Goal: Task Accomplishment & Management: Complete application form

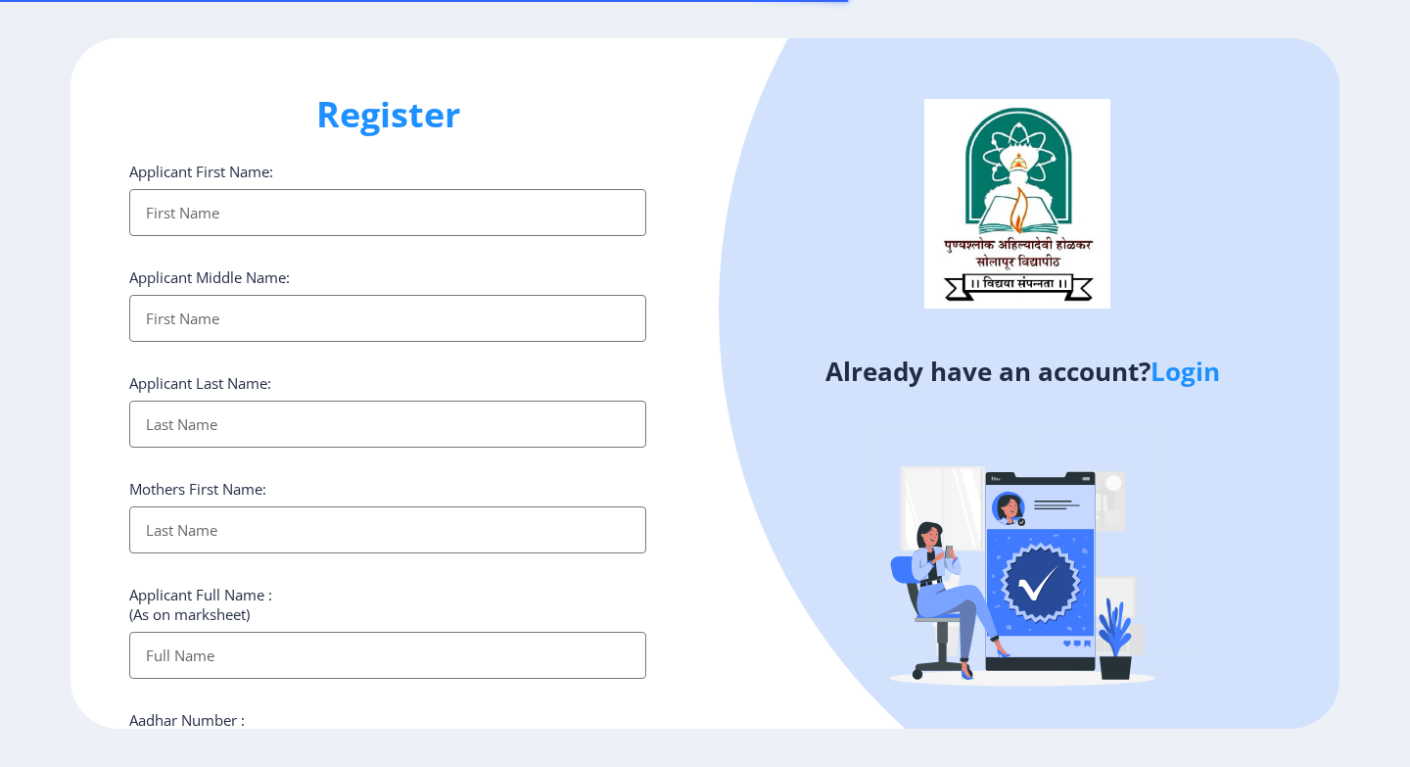
select select
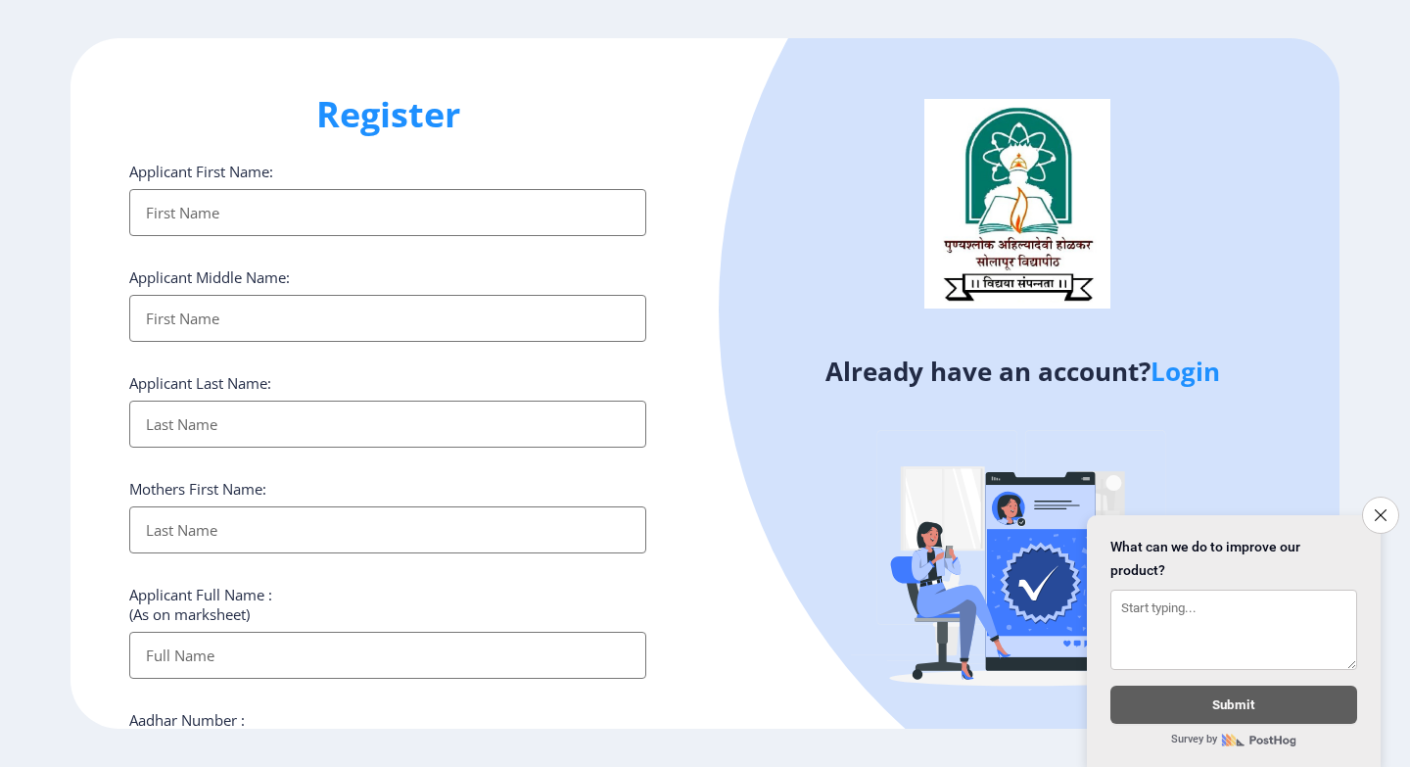
click at [327, 227] on input "Applicant First Name:" at bounding box center [387, 212] width 517 height 47
click at [312, 321] on input "Applicant First Name:" at bounding box center [387, 318] width 517 height 47
click at [298, 404] on input "Applicant First Name:" at bounding box center [387, 424] width 517 height 47
click at [323, 537] on input "Applicant First Name:" at bounding box center [387, 529] width 517 height 47
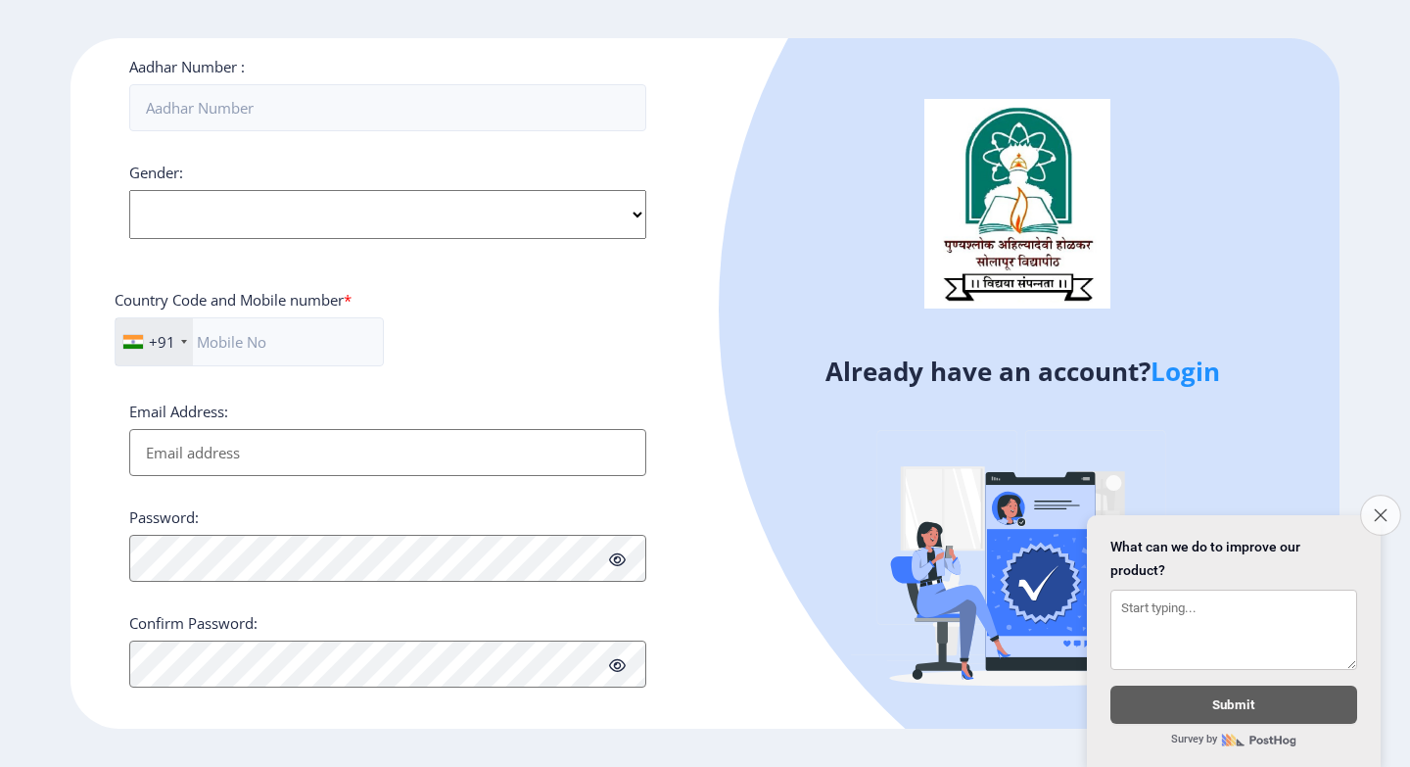
scroll to position [712, 0]
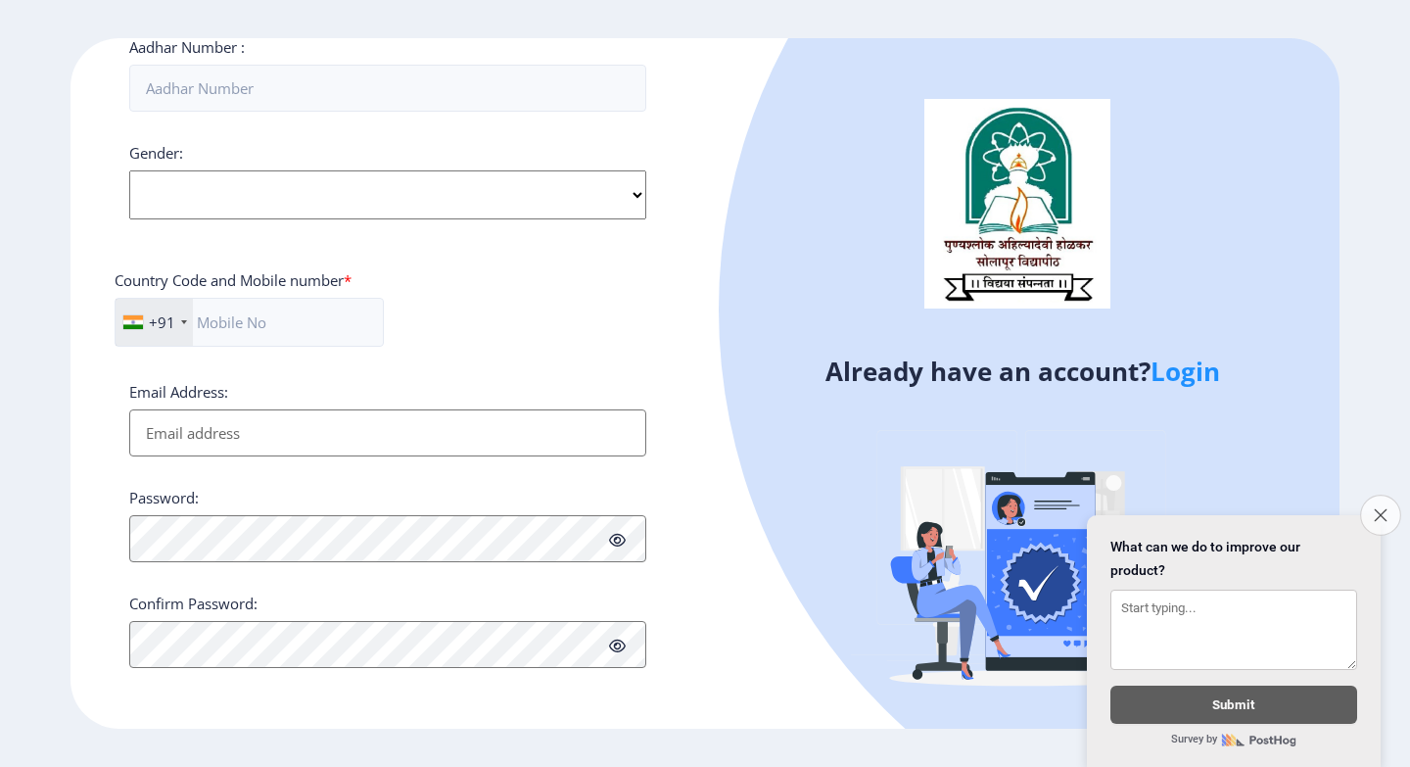
click at [1371, 507] on button "Close survey" at bounding box center [1380, 515] width 41 height 41
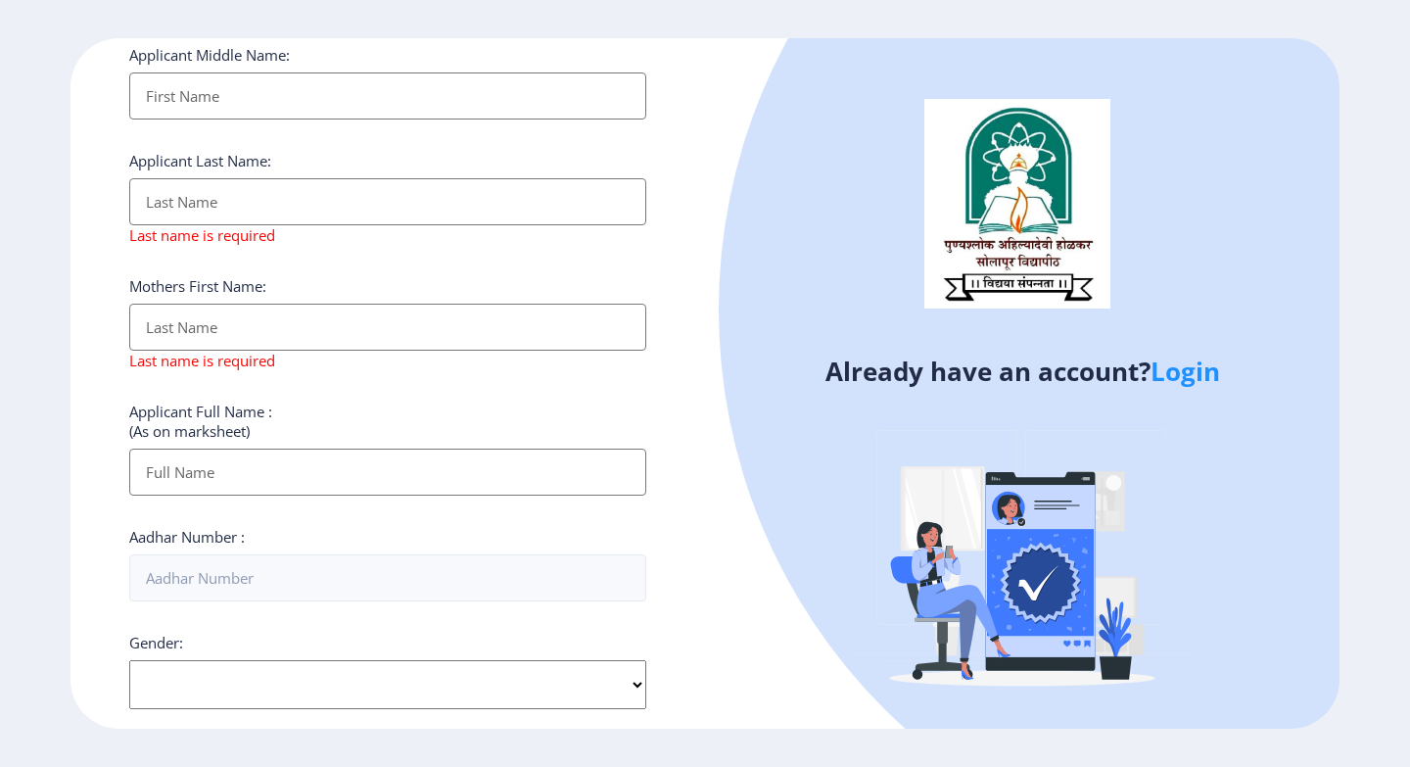
scroll to position [0, 0]
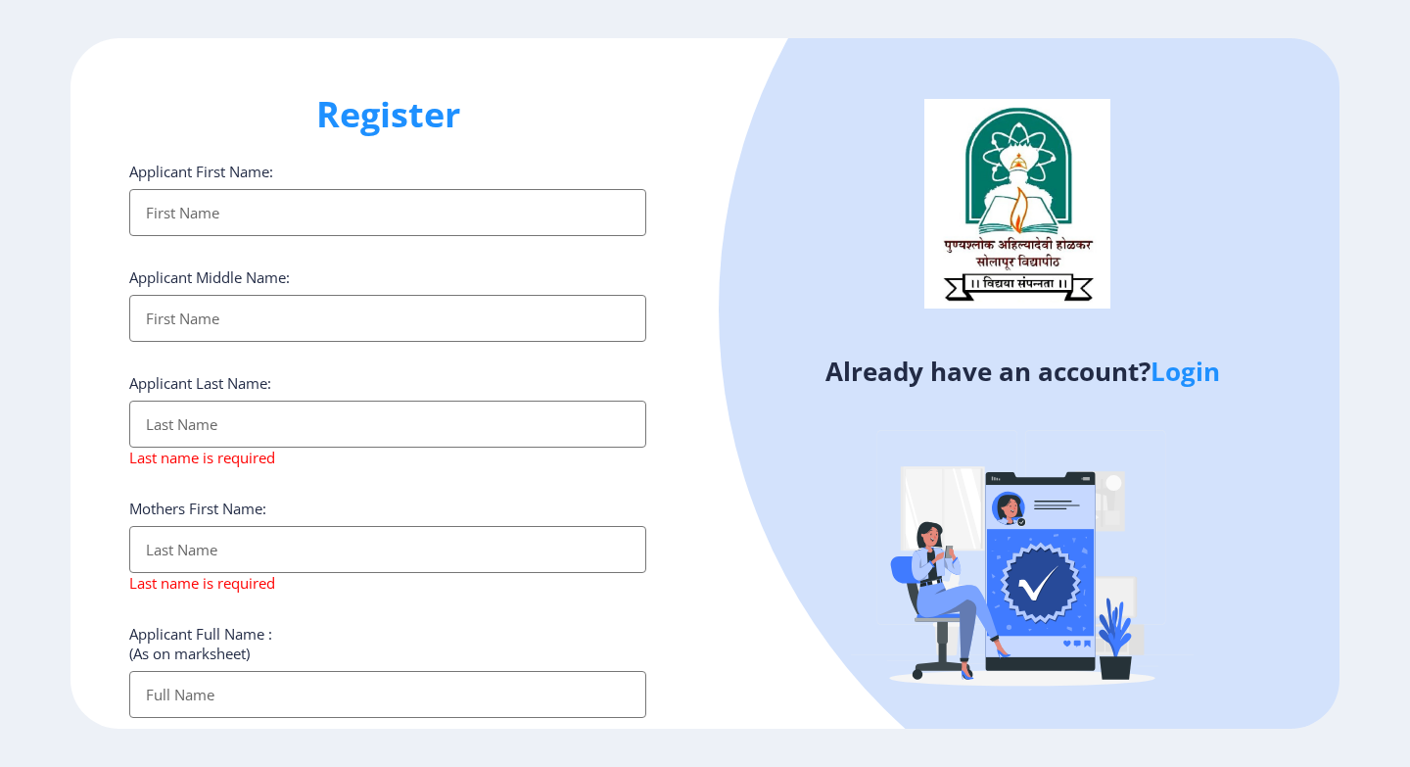
click at [465, 200] on input "Applicant First Name:" at bounding box center [387, 212] width 517 height 47
click at [313, 205] on input "Applicant First Name:" at bounding box center [387, 212] width 517 height 47
type input "[PERSON_NAME]"
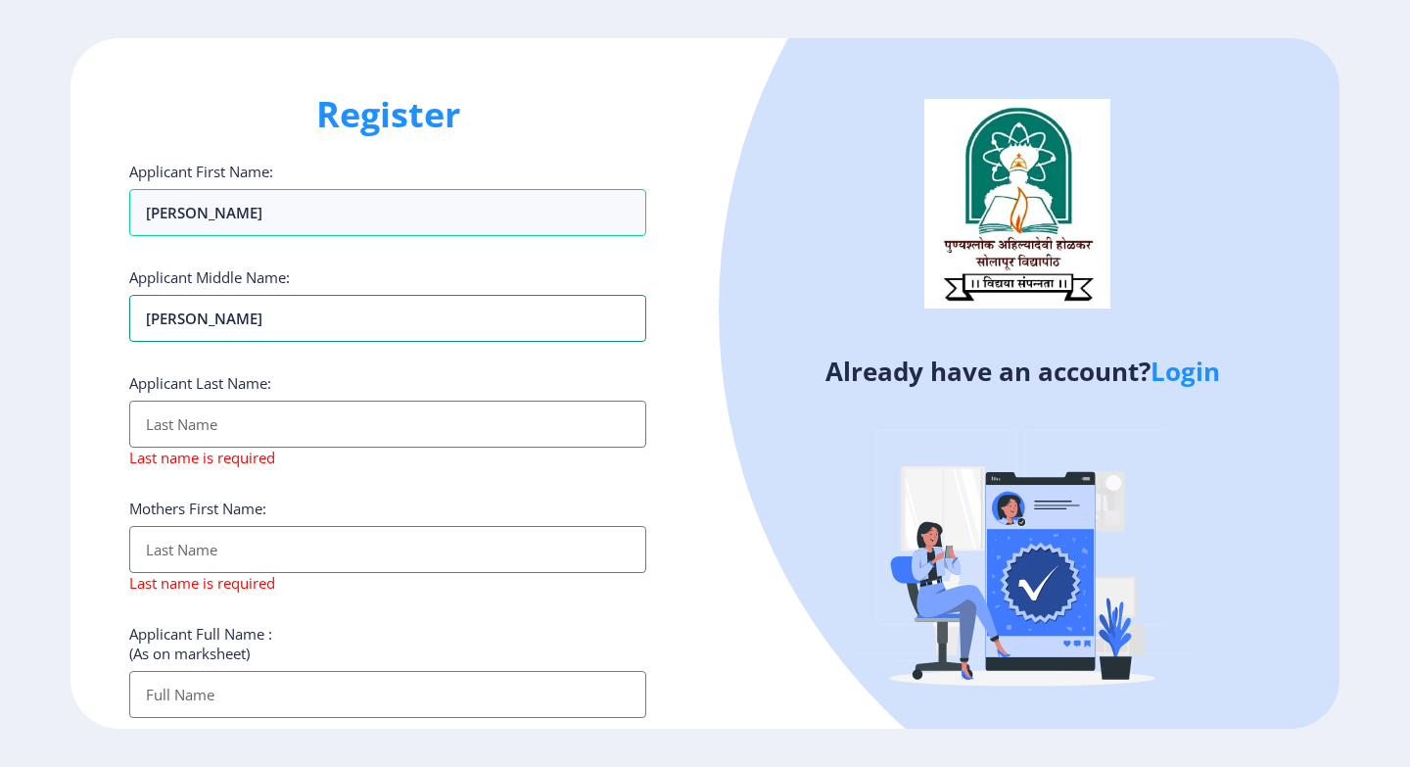
type input "[PERSON_NAME]"
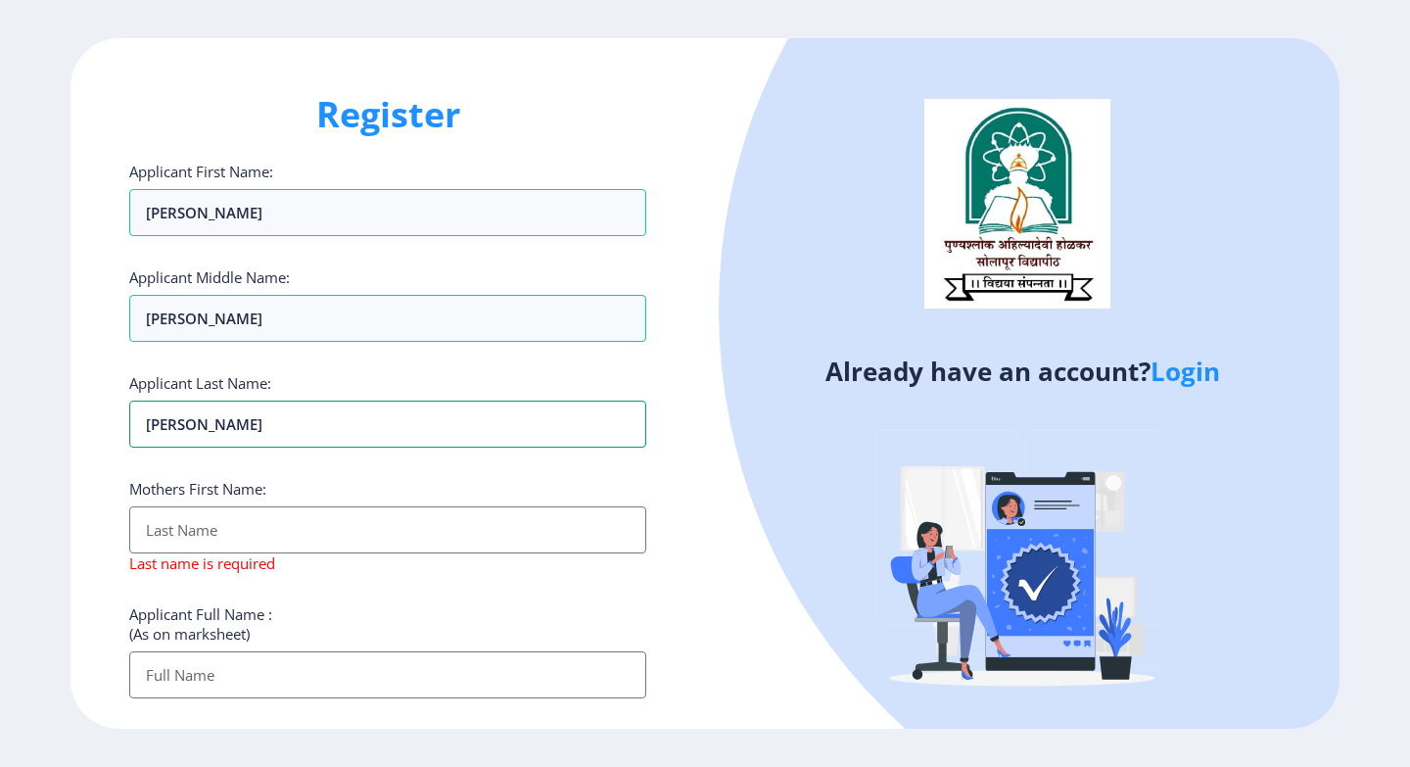
type input "[PERSON_NAME]"
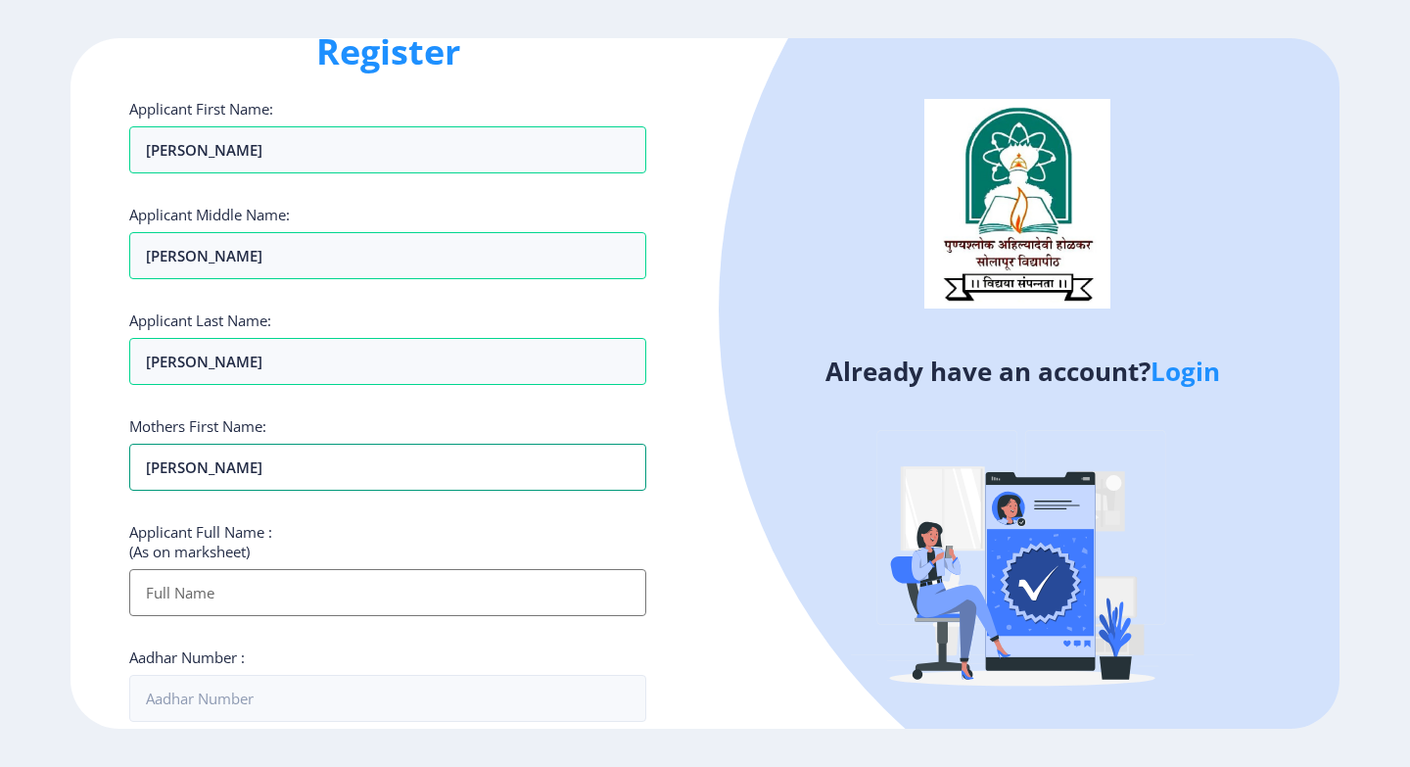
scroll to position [98, 0]
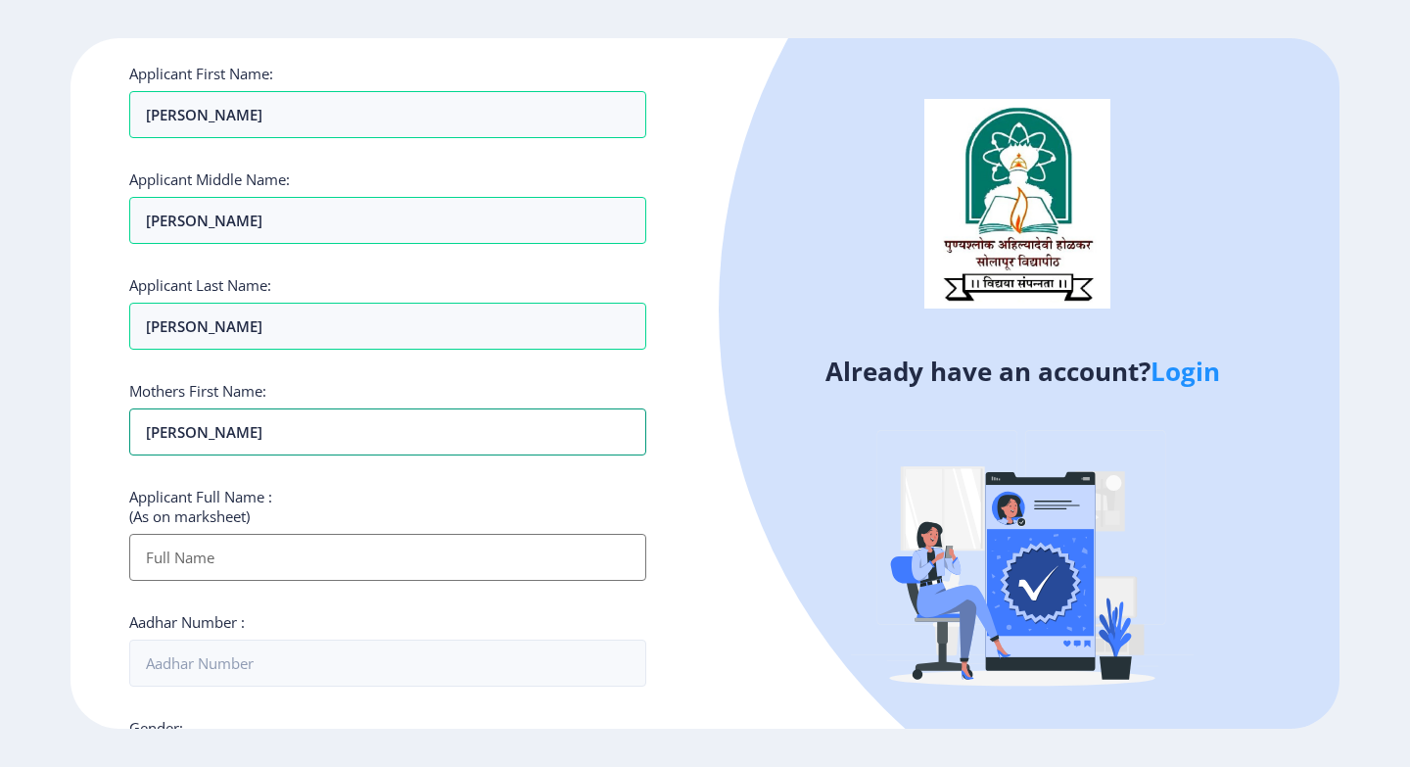
type input "[PERSON_NAME]"
click at [267, 558] on input "Applicant First Name:" at bounding box center [387, 557] width 517 height 47
drag, startPoint x: 207, startPoint y: 120, endPoint x: 86, endPoint y: 106, distance: 121.4
click at [86, 106] on div "Register Applicant First Name: [PERSON_NAME] Applicant Middle Name: [PERSON_NAM…" at bounding box center [388, 383] width 635 height 690
click at [226, 549] on input "Applicant First Name:" at bounding box center [387, 557] width 517 height 47
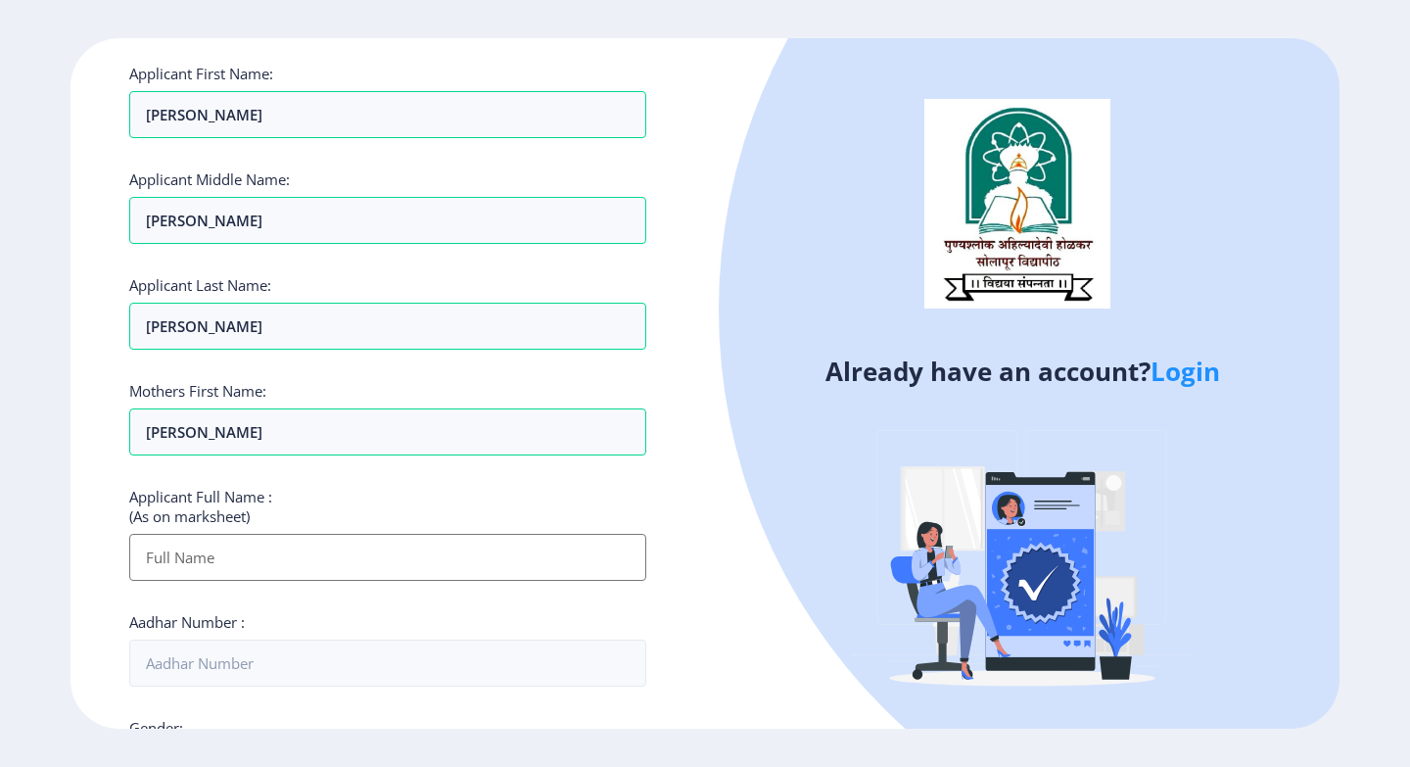
paste input "[PERSON_NAME]"
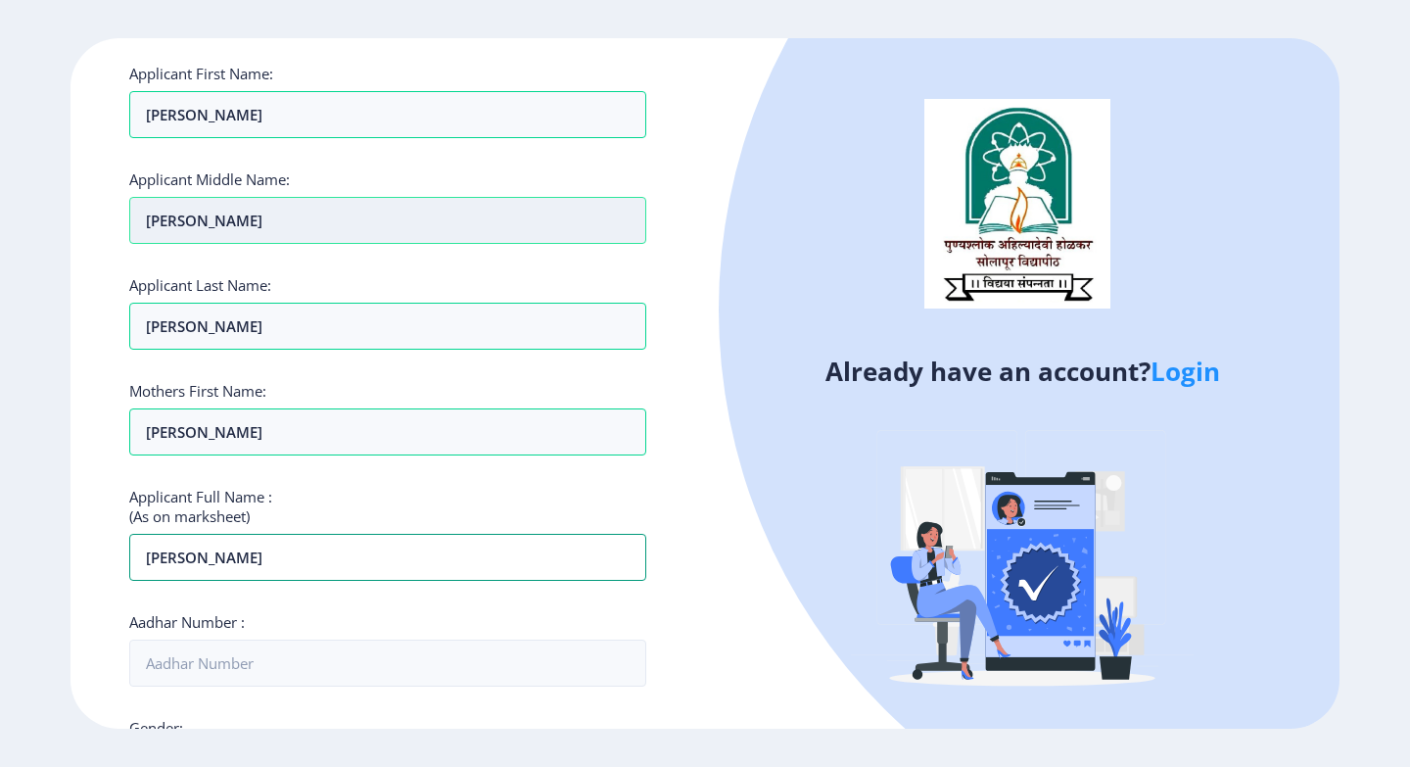
type input "[PERSON_NAME]"
drag, startPoint x: 239, startPoint y: 225, endPoint x: 38, endPoint y: 188, distance: 204.2
click at [38, 188] on ngx-register "Register Applicant First Name: [PERSON_NAME] Applicant Middle Name: [PERSON_NAM…" at bounding box center [705, 383] width 1410 height 690
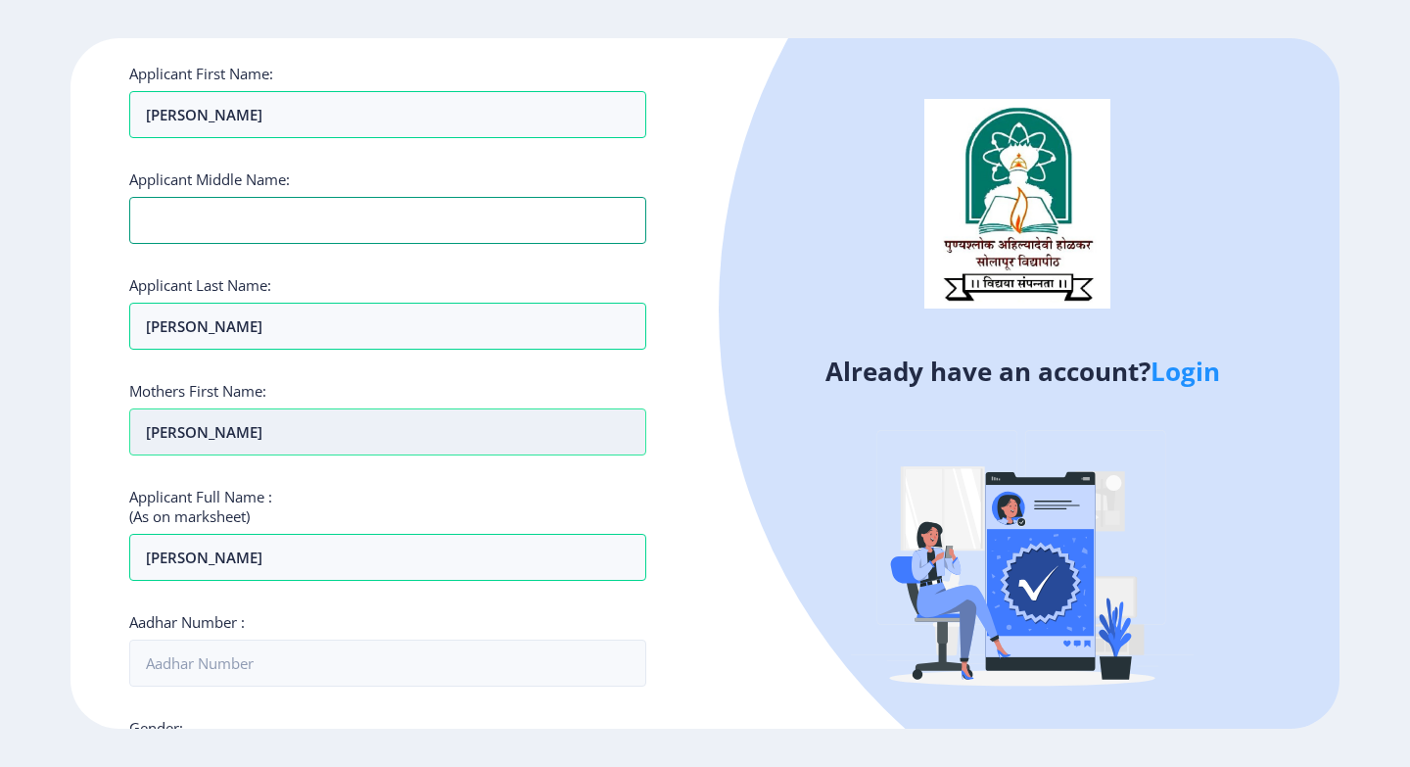
type input "[PERSON_NAME]"
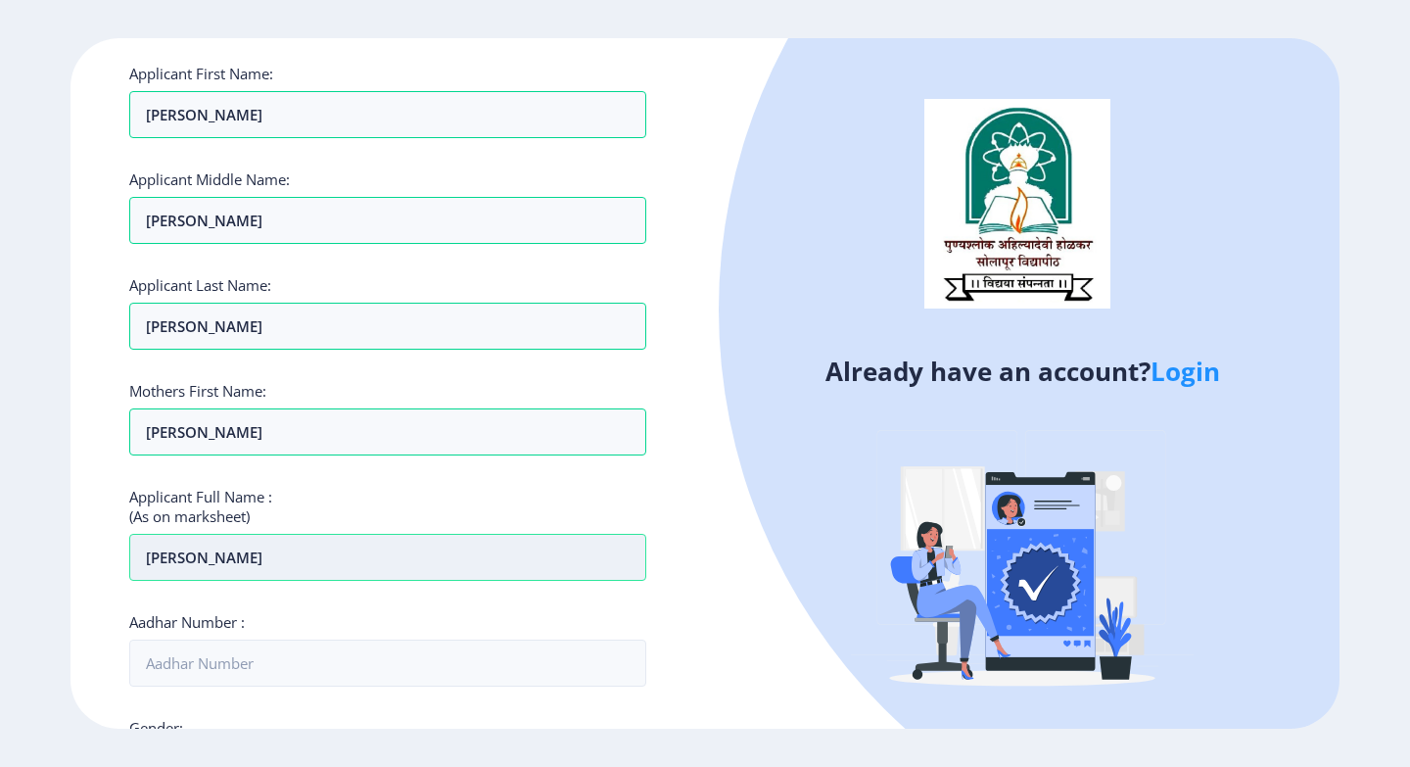
click at [225, 554] on input "[PERSON_NAME]" at bounding box center [387, 557] width 517 height 47
paste input "[PERSON_NAME]"
drag, startPoint x: 230, startPoint y: 327, endPoint x: 118, endPoint y: 320, distance: 112.8
click at [118, 320] on div "Register Applicant First Name: [PERSON_NAME] Applicant Middle Name: [PERSON_NAM…" at bounding box center [388, 383] width 635 height 690
click at [309, 562] on input "[PERSON_NAME]" at bounding box center [387, 557] width 517 height 47
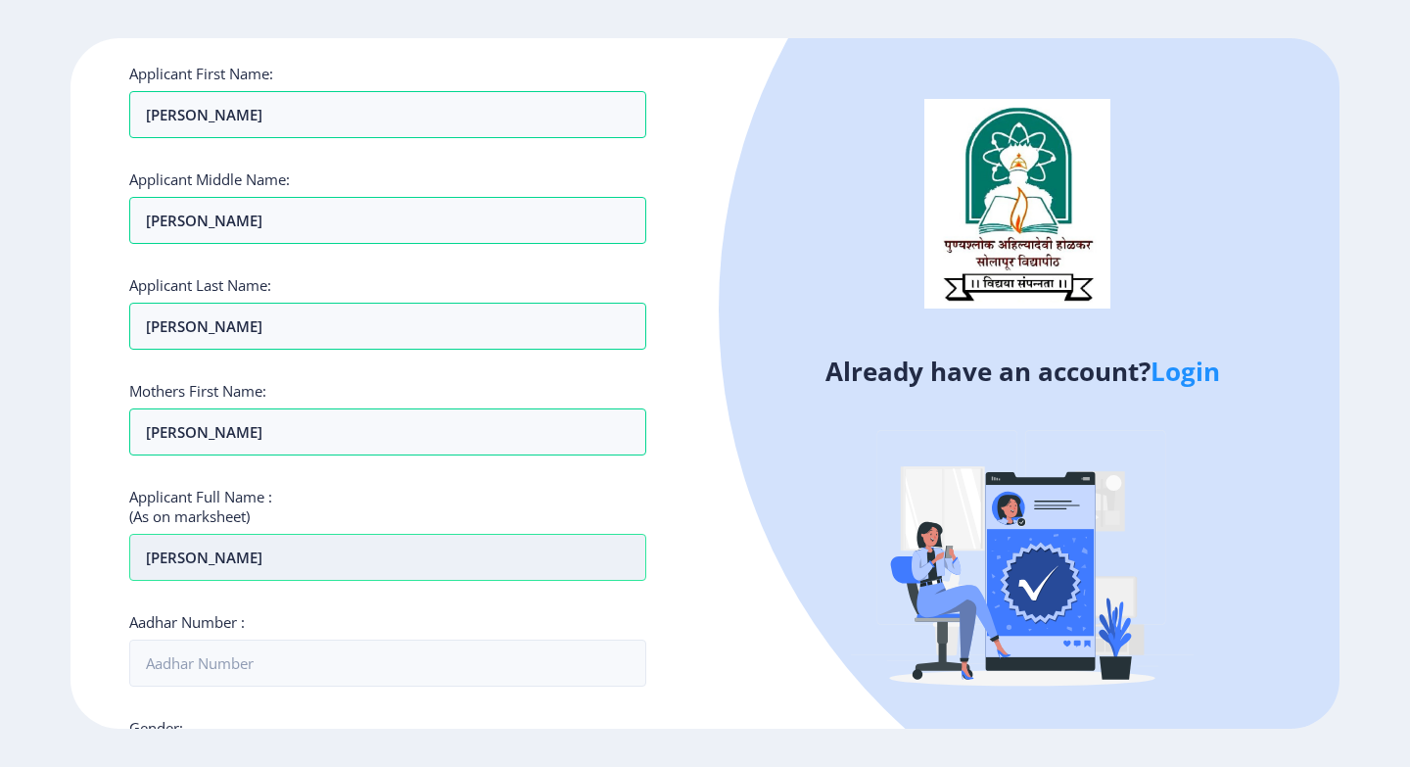
paste input "[PERSON_NAME]"
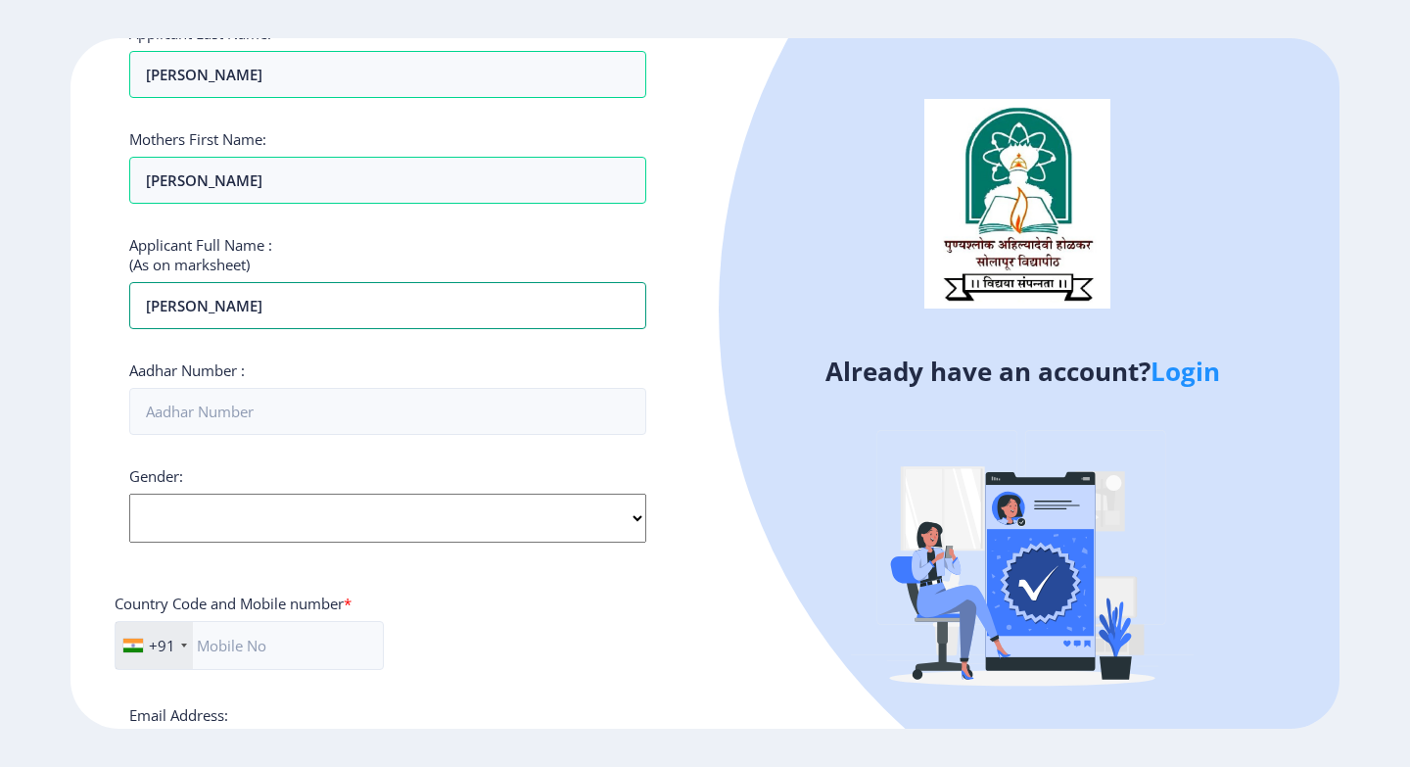
scroll to position [392, 0]
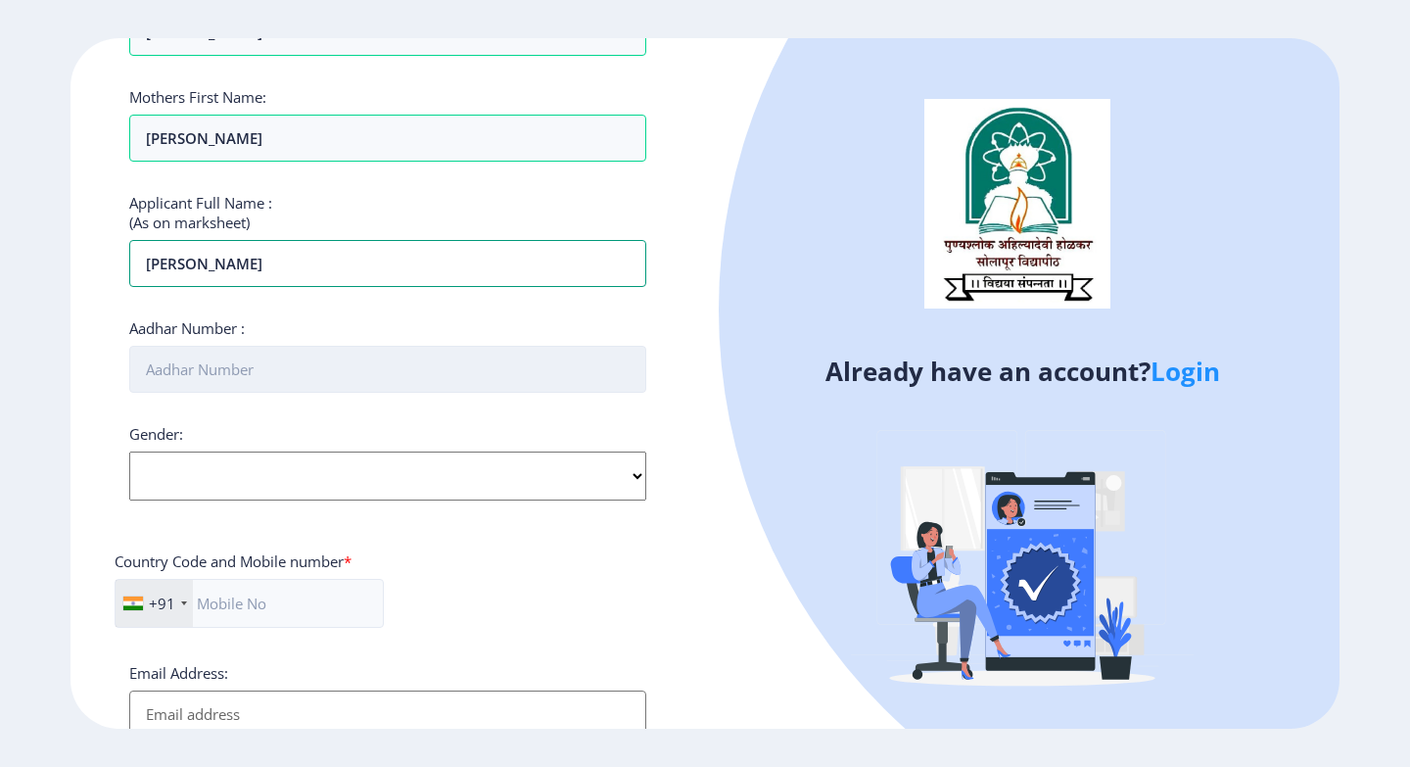
type input "[PERSON_NAME]"
click at [283, 359] on input "Aadhar Number :" at bounding box center [387, 369] width 517 height 47
type input "321765272190"
click at [632, 474] on select "Select Gender [DEMOGRAPHIC_DATA] [DEMOGRAPHIC_DATA] Other" at bounding box center [387, 476] width 517 height 49
select select "[DEMOGRAPHIC_DATA]"
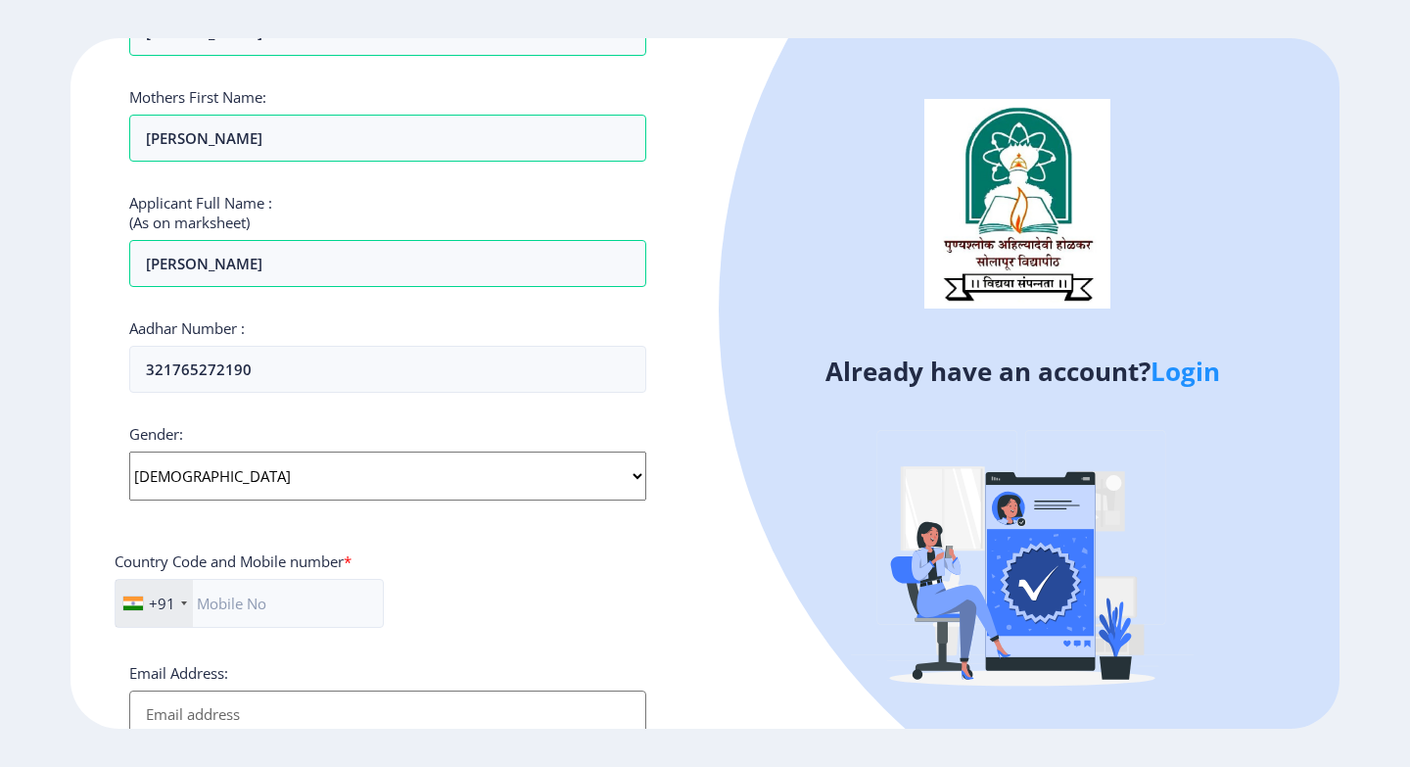
click at [129, 452] on select "Select Gender [DEMOGRAPHIC_DATA] [DEMOGRAPHIC_DATA] Other" at bounding box center [387, 476] width 517 height 49
click at [242, 610] on input "text" at bounding box center [249, 603] width 269 height 49
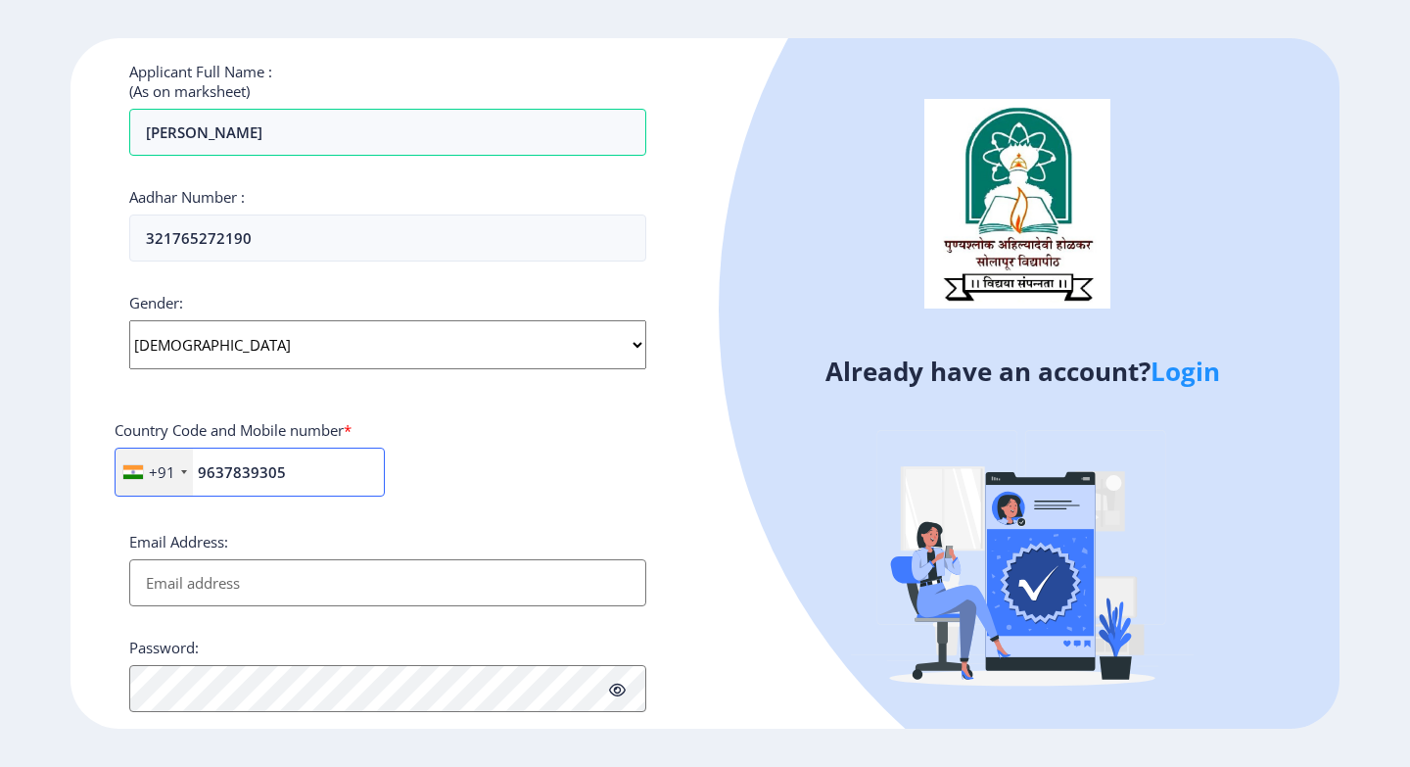
scroll to position [673, 0]
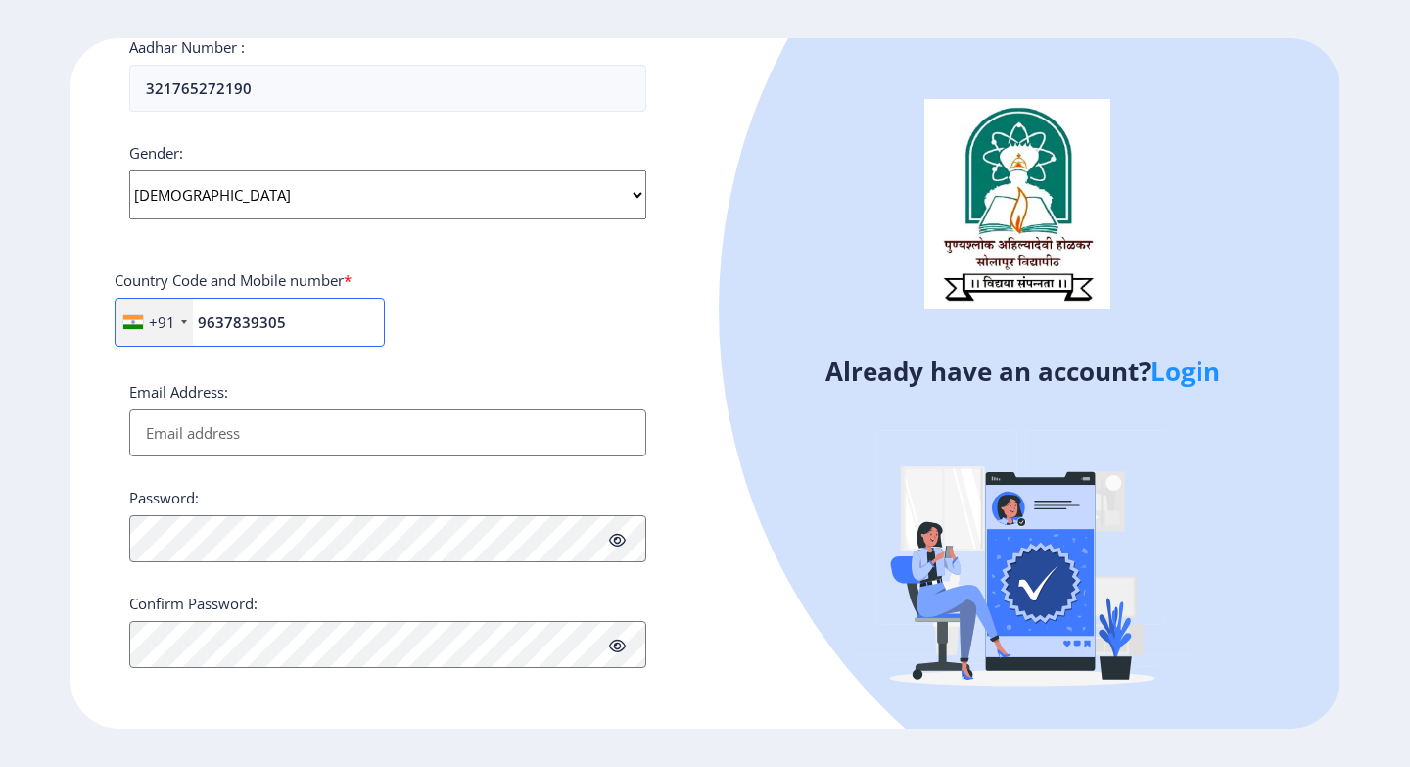
type input "9637839305"
click at [315, 449] on input "Email Address:" at bounding box center [387, 432] width 517 height 47
type input "[EMAIL_ADDRESS][DOMAIN_NAME]"
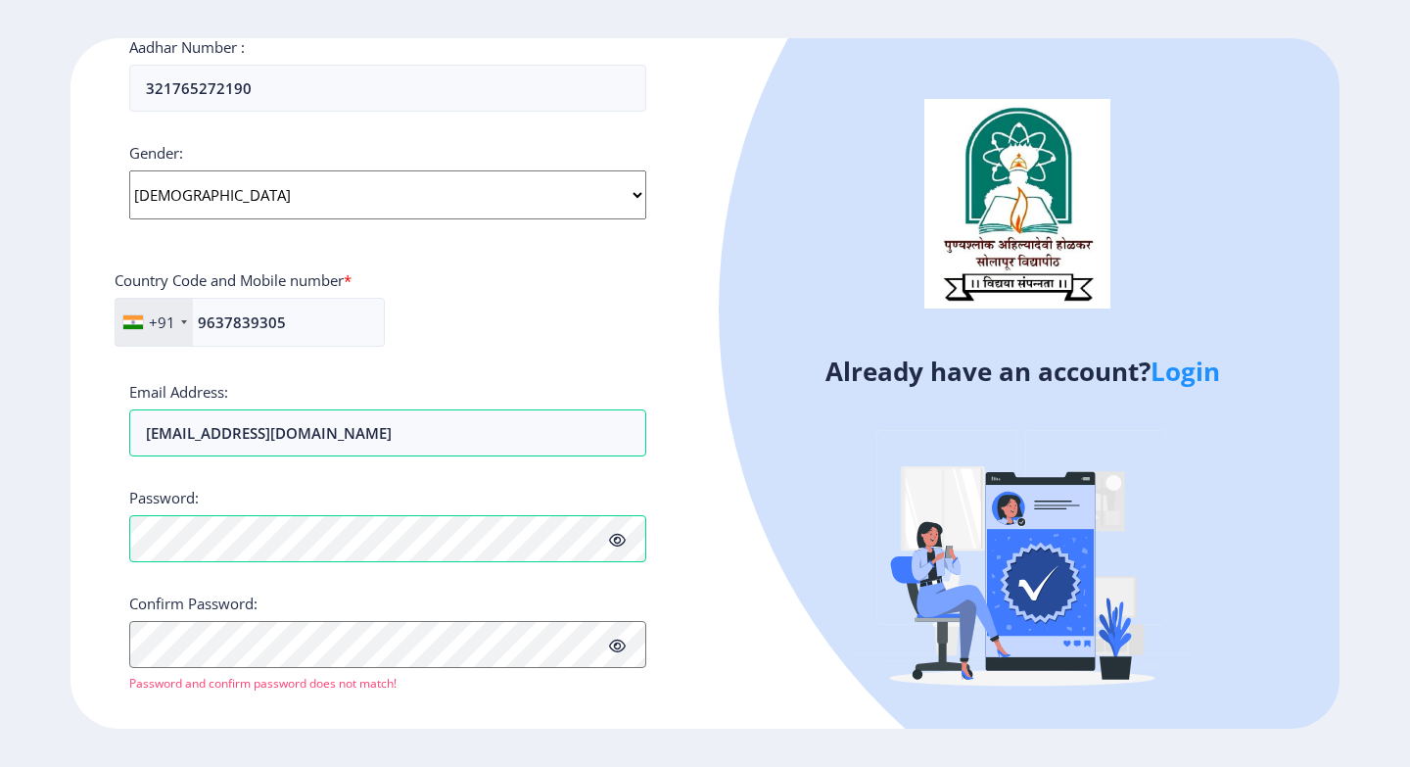
click at [620, 540] on icon at bounding box center [617, 540] width 17 height 15
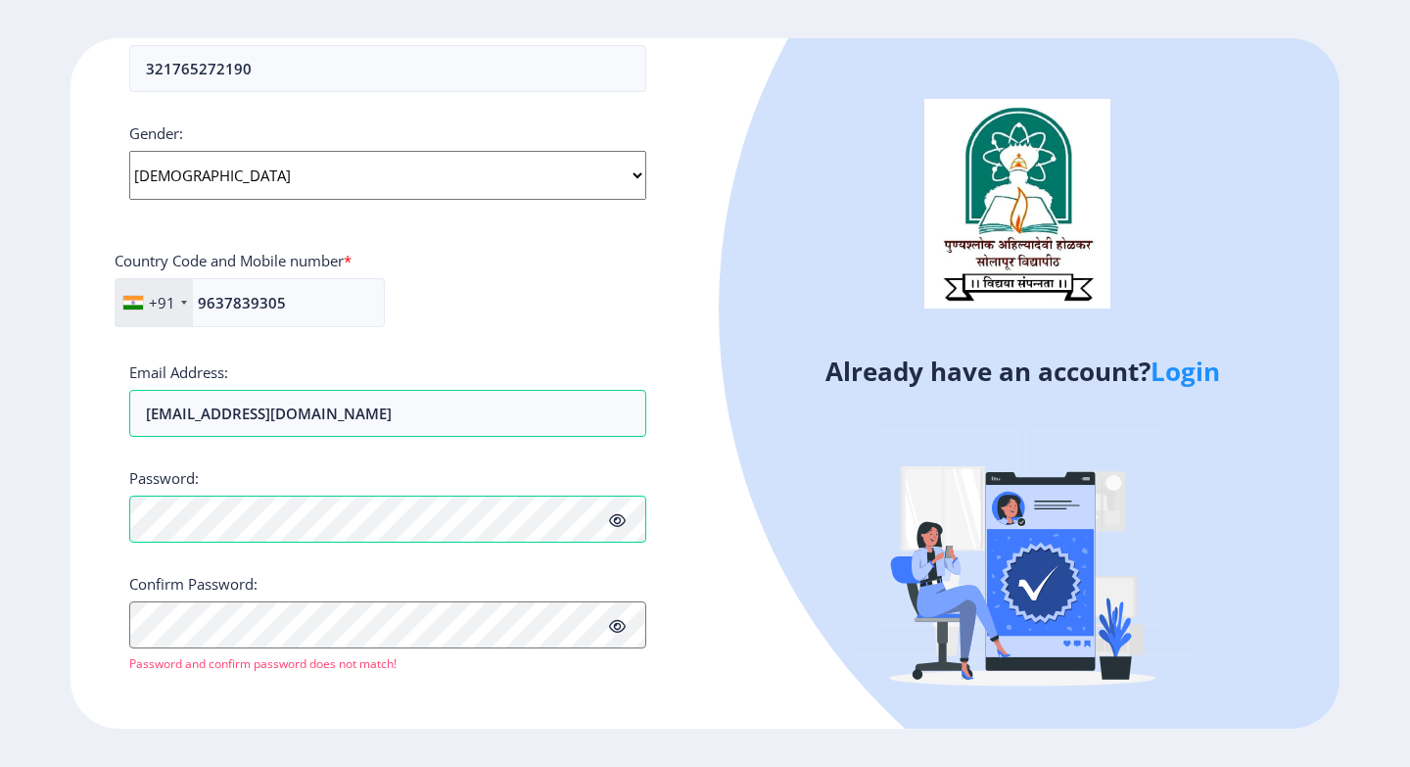
scroll to position [696, 0]
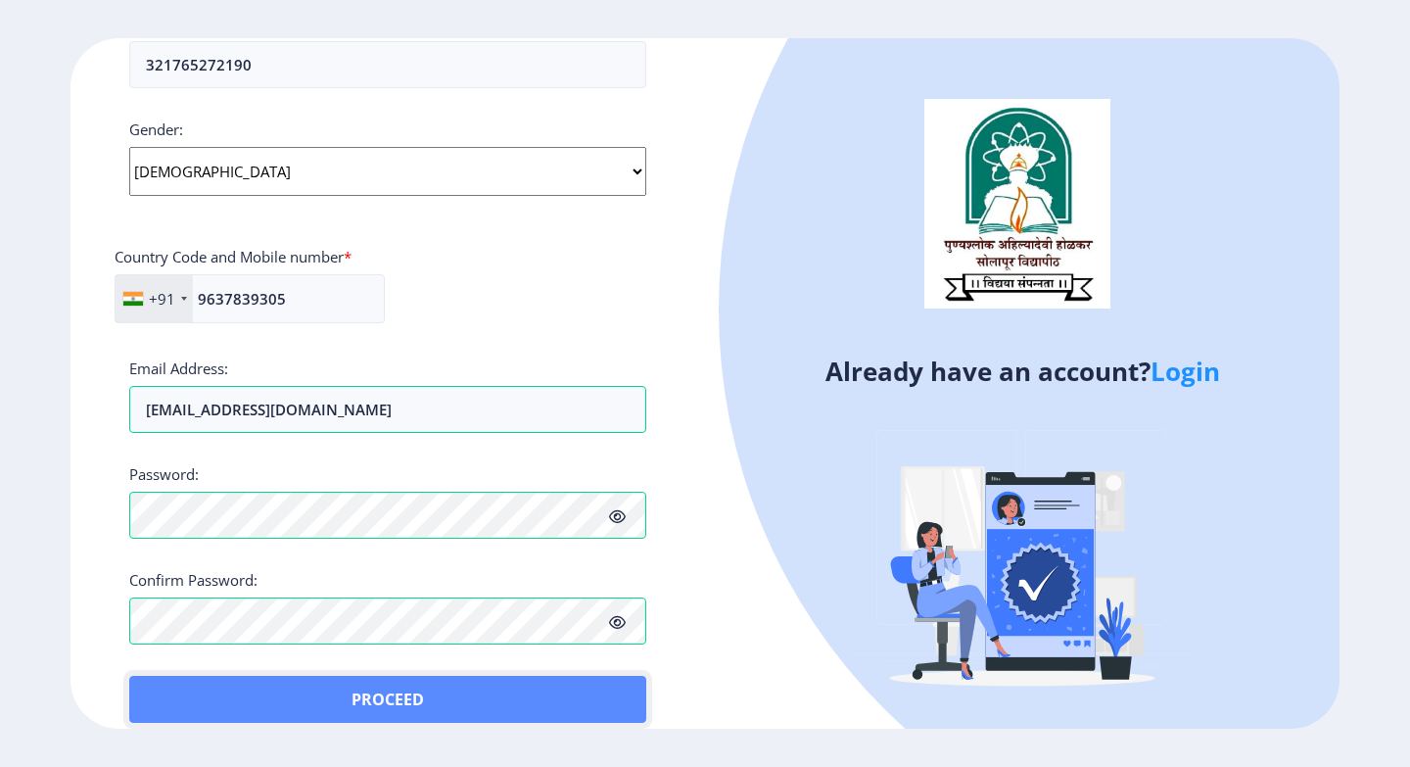
click at [173, 687] on button "Proceed" at bounding box center [387, 699] width 517 height 47
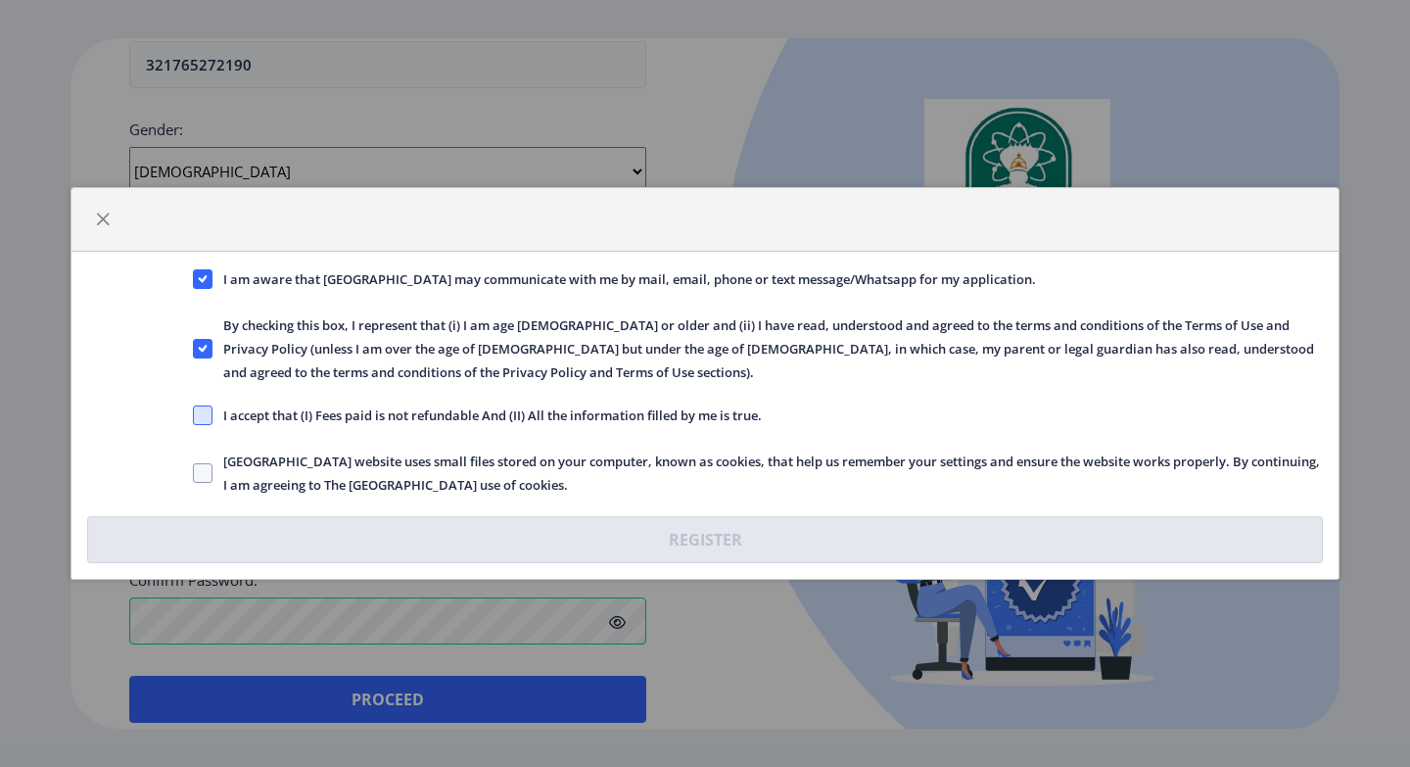
click at [210, 416] on span at bounding box center [203, 415] width 20 height 20
click at [194, 416] on input "I accept that (I) Fees paid is not refundable And (II) All the information fill…" at bounding box center [193, 415] width 1 height 1
checkbox input "true"
click at [195, 476] on span at bounding box center [203, 473] width 20 height 20
click at [194, 474] on input "[GEOGRAPHIC_DATA] website uses small files stored on your computer, known as co…" at bounding box center [193, 473] width 1 height 1
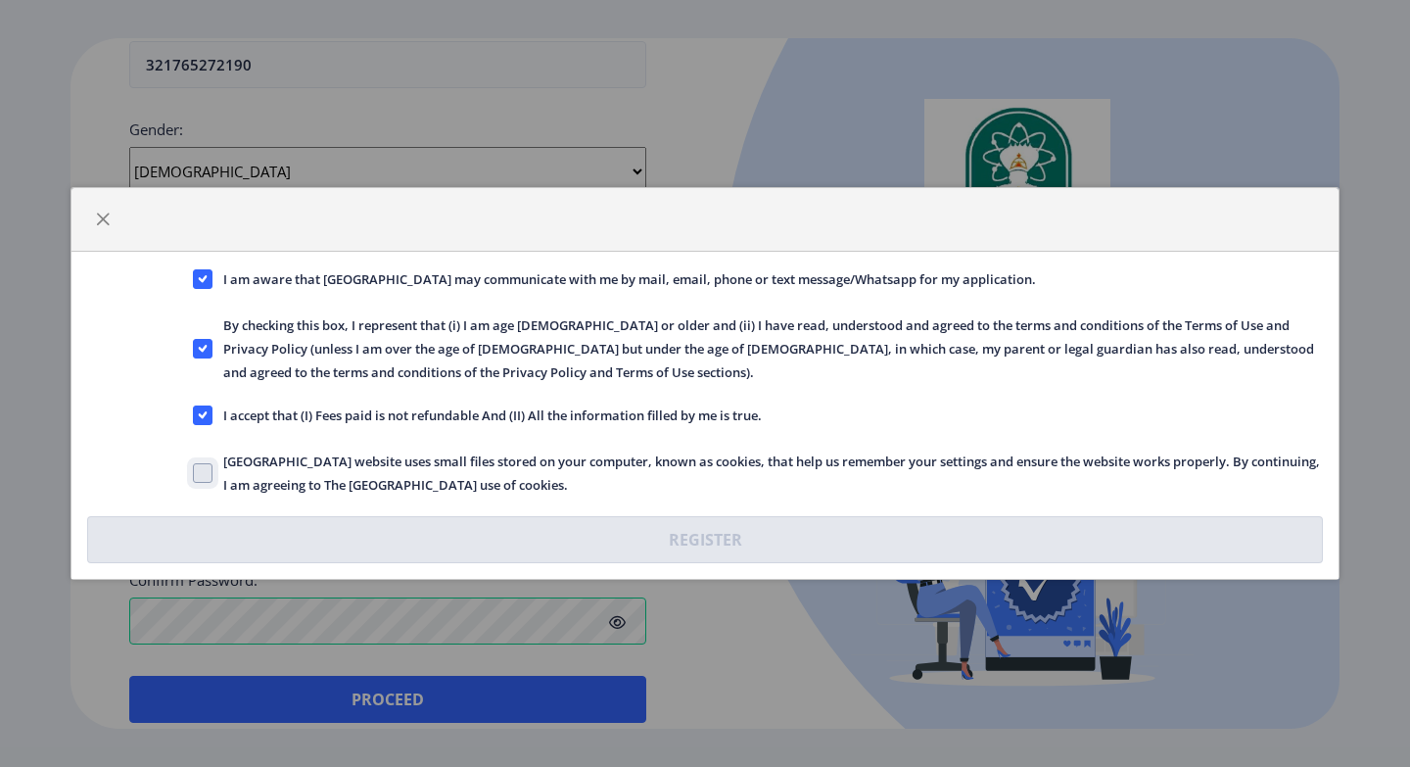
checkbox input "true"
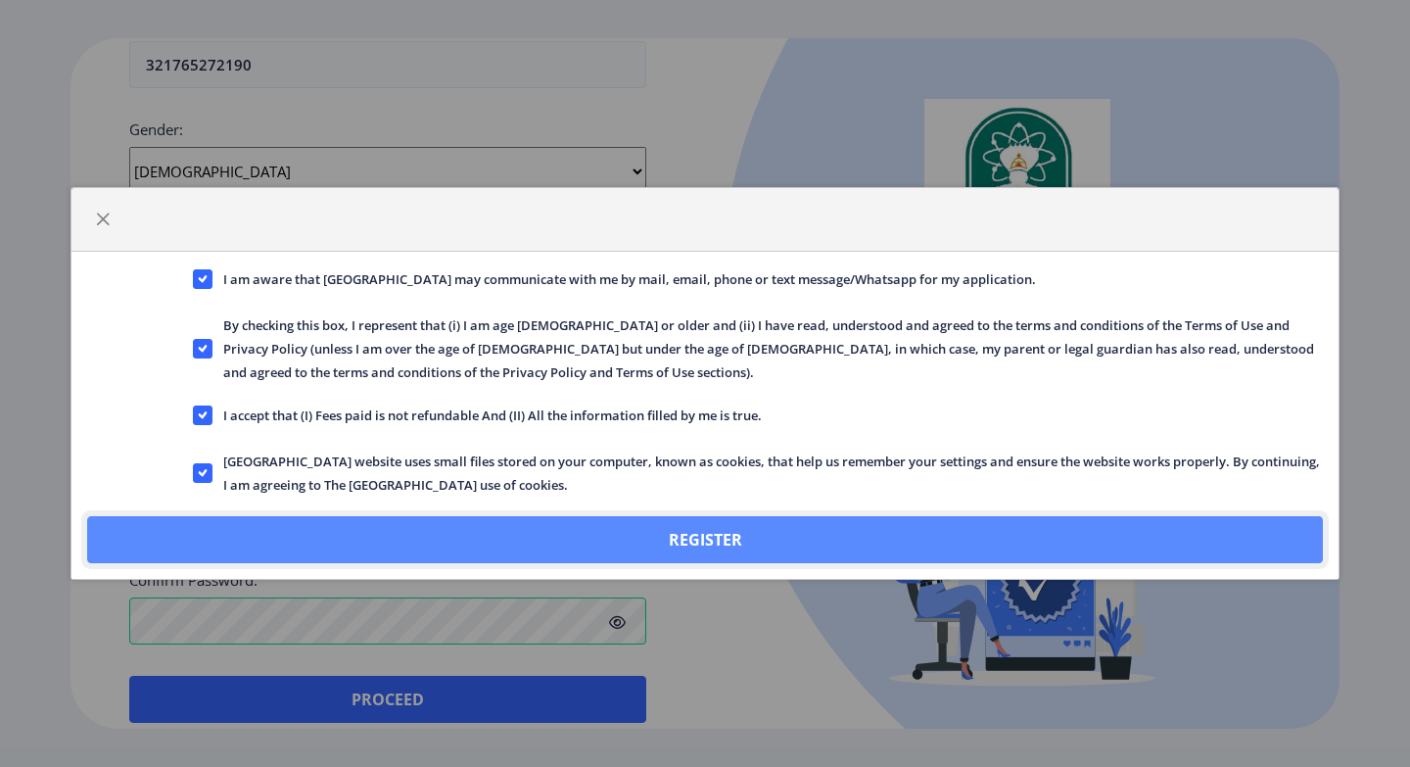
click at [499, 528] on button "Register" at bounding box center [705, 539] width 1236 height 47
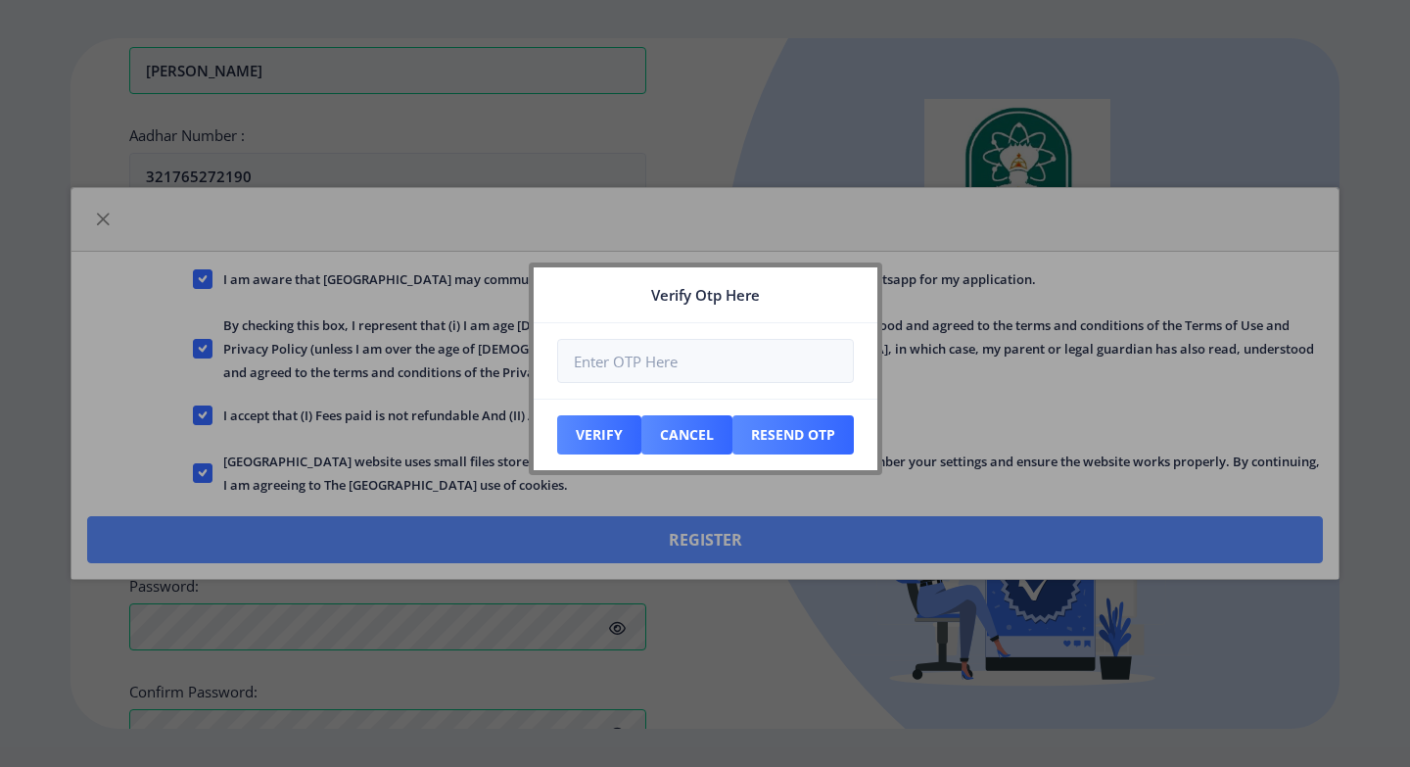
scroll to position [808, 0]
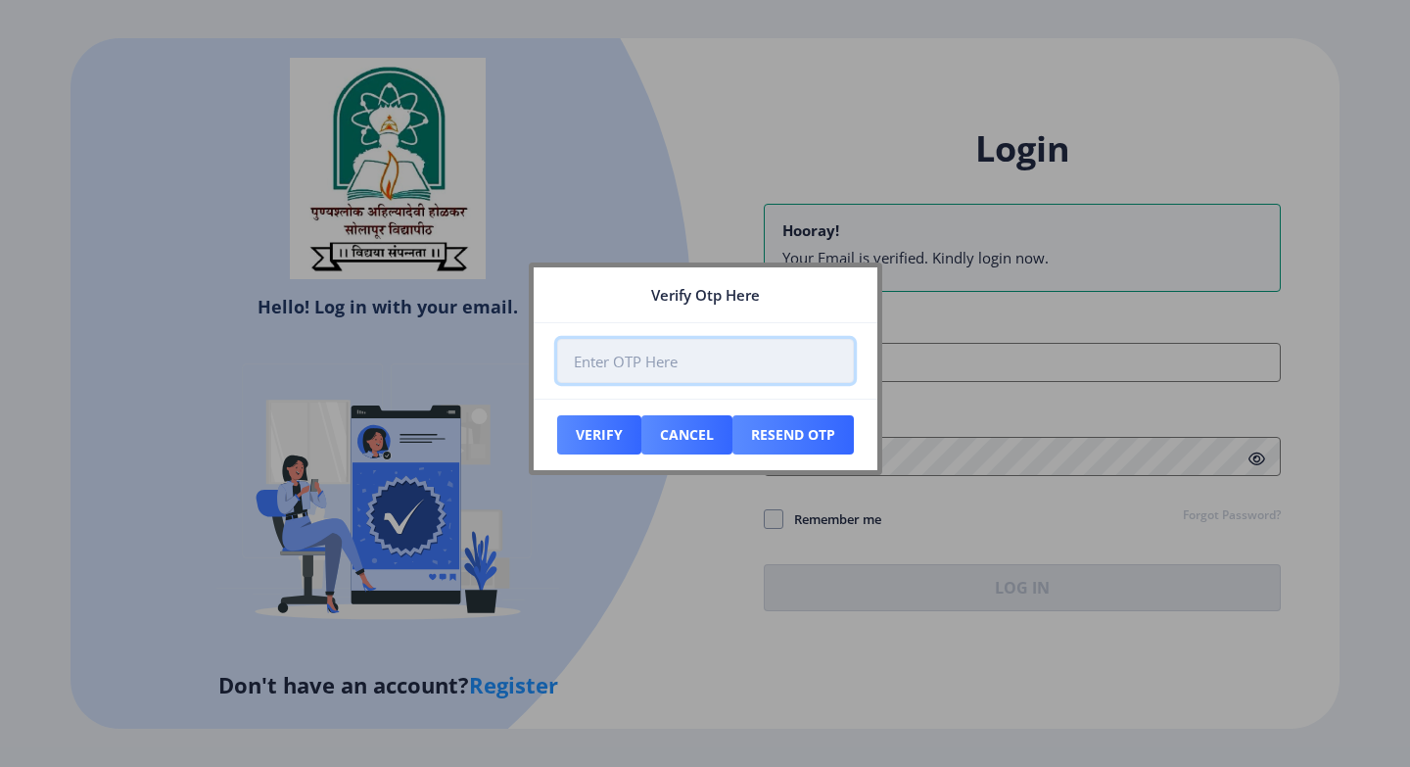
click at [675, 367] on input "number" at bounding box center [705, 361] width 297 height 44
type input "996762"
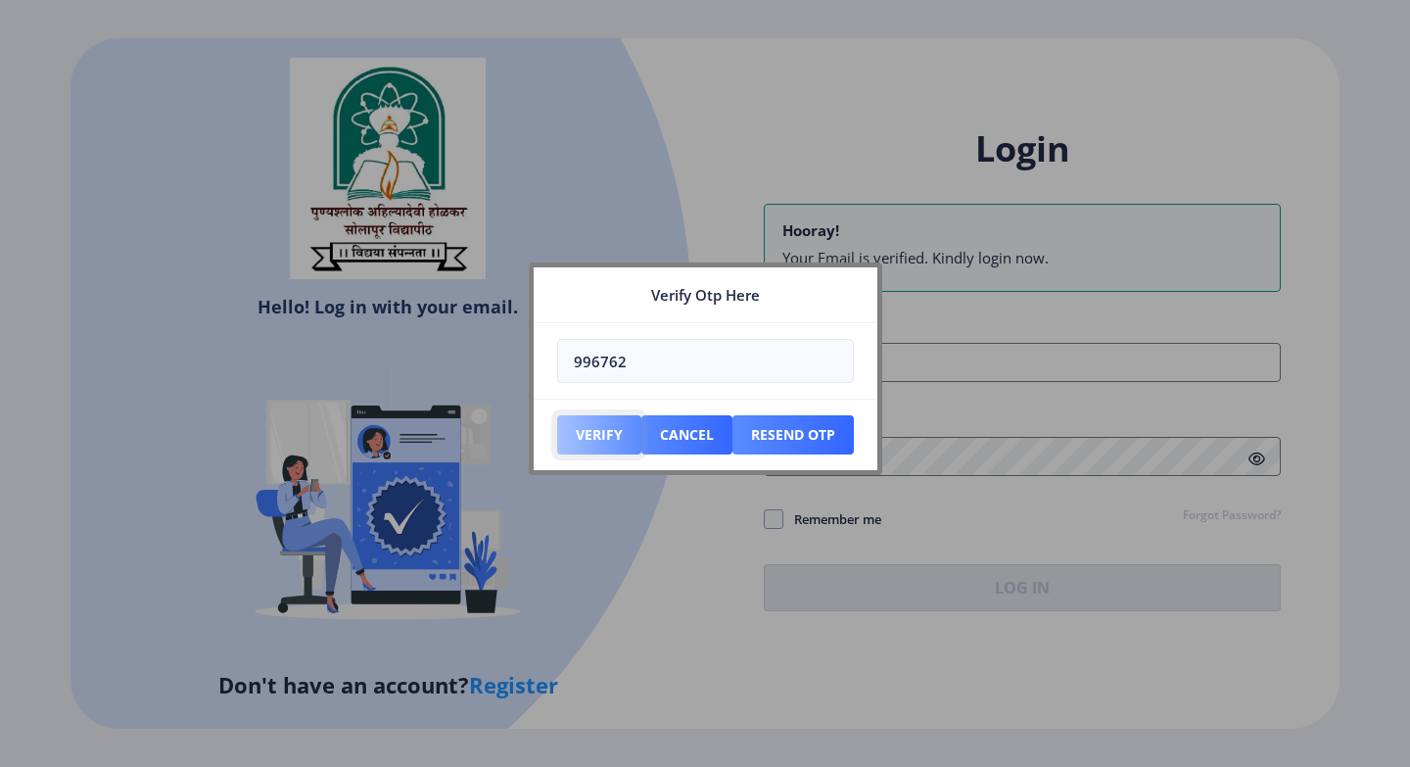
click at [596, 437] on button "Verify" at bounding box center [599, 434] width 84 height 39
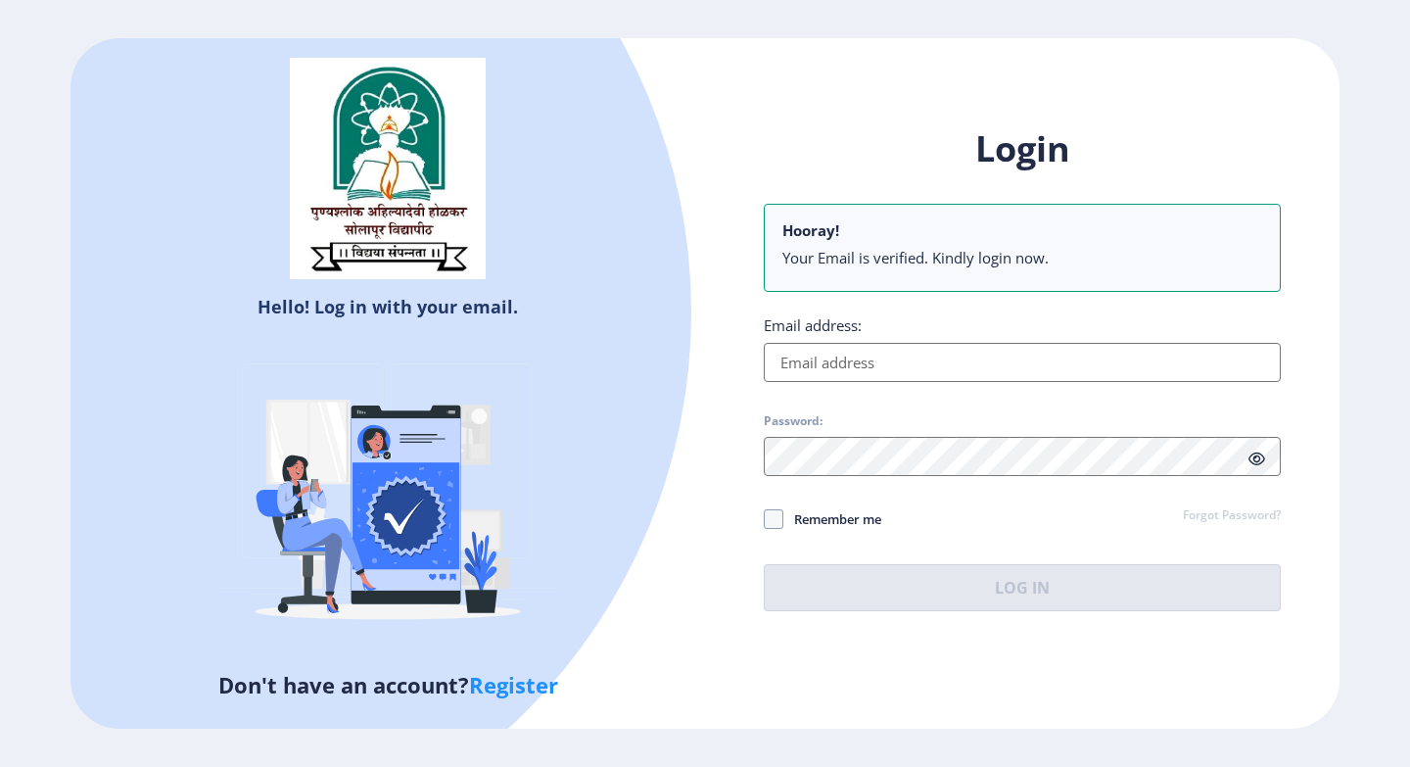
click at [928, 359] on input "Email address:" at bounding box center [1022, 362] width 517 height 39
type input "[EMAIL_ADDRESS][DOMAIN_NAME]"
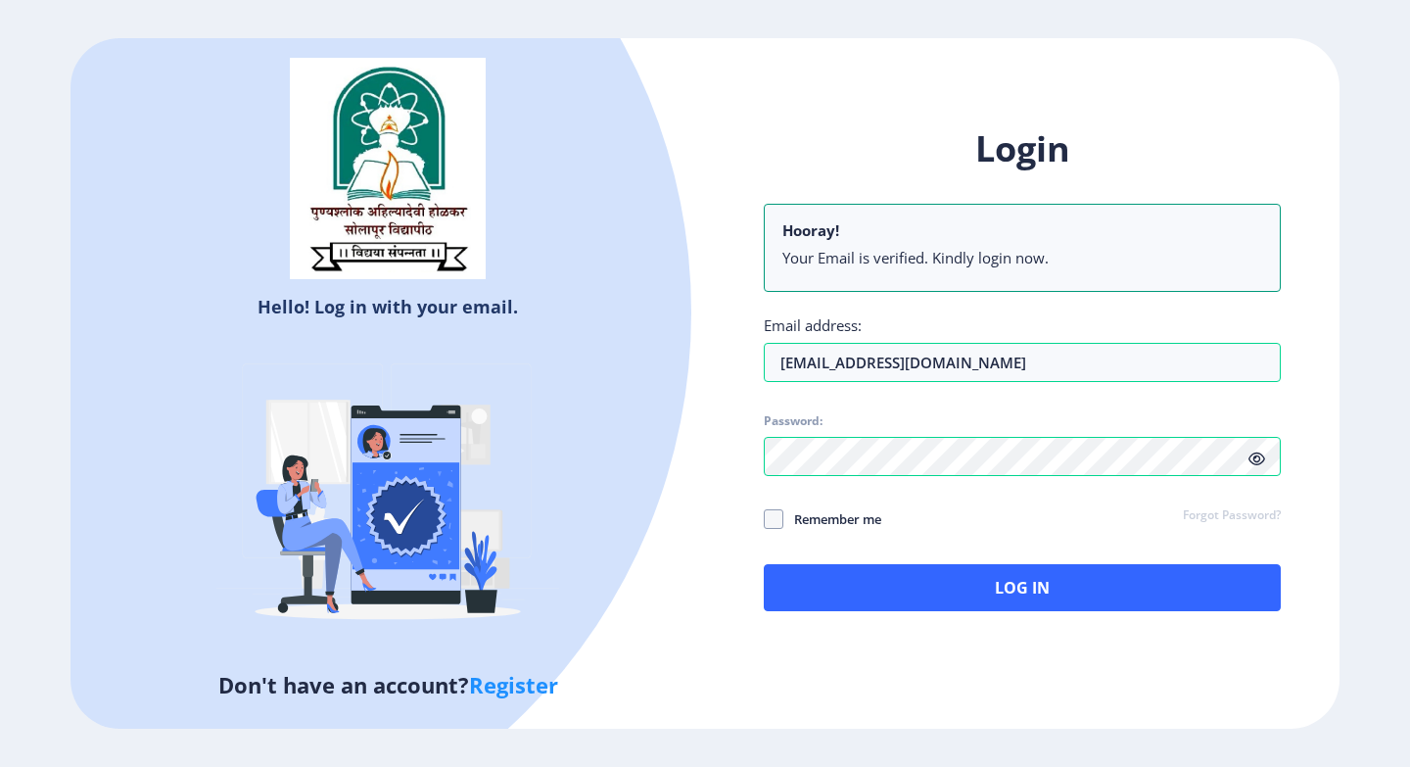
click at [1260, 462] on icon at bounding box center [1257, 459] width 17 height 15
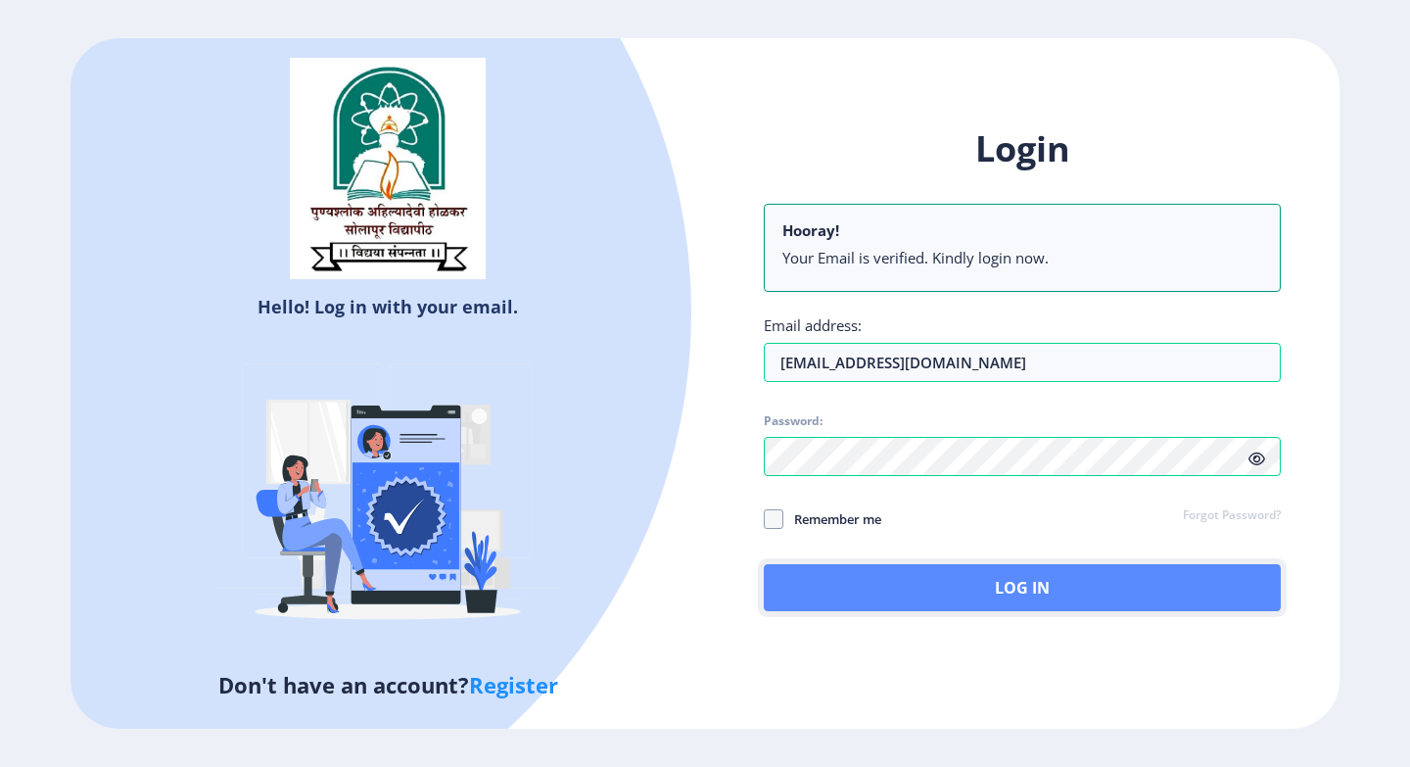
click at [1028, 584] on button "Log In" at bounding box center [1022, 587] width 517 height 47
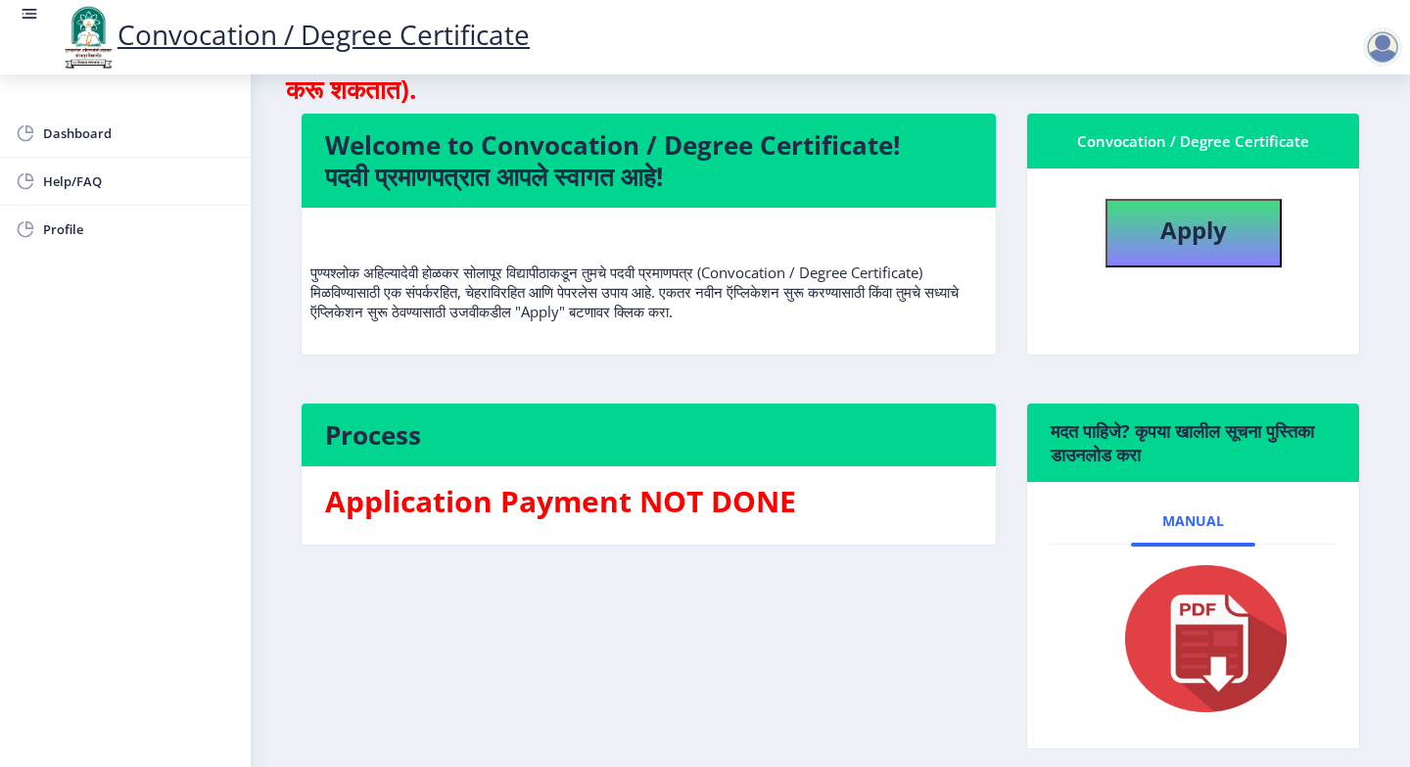
scroll to position [182, 0]
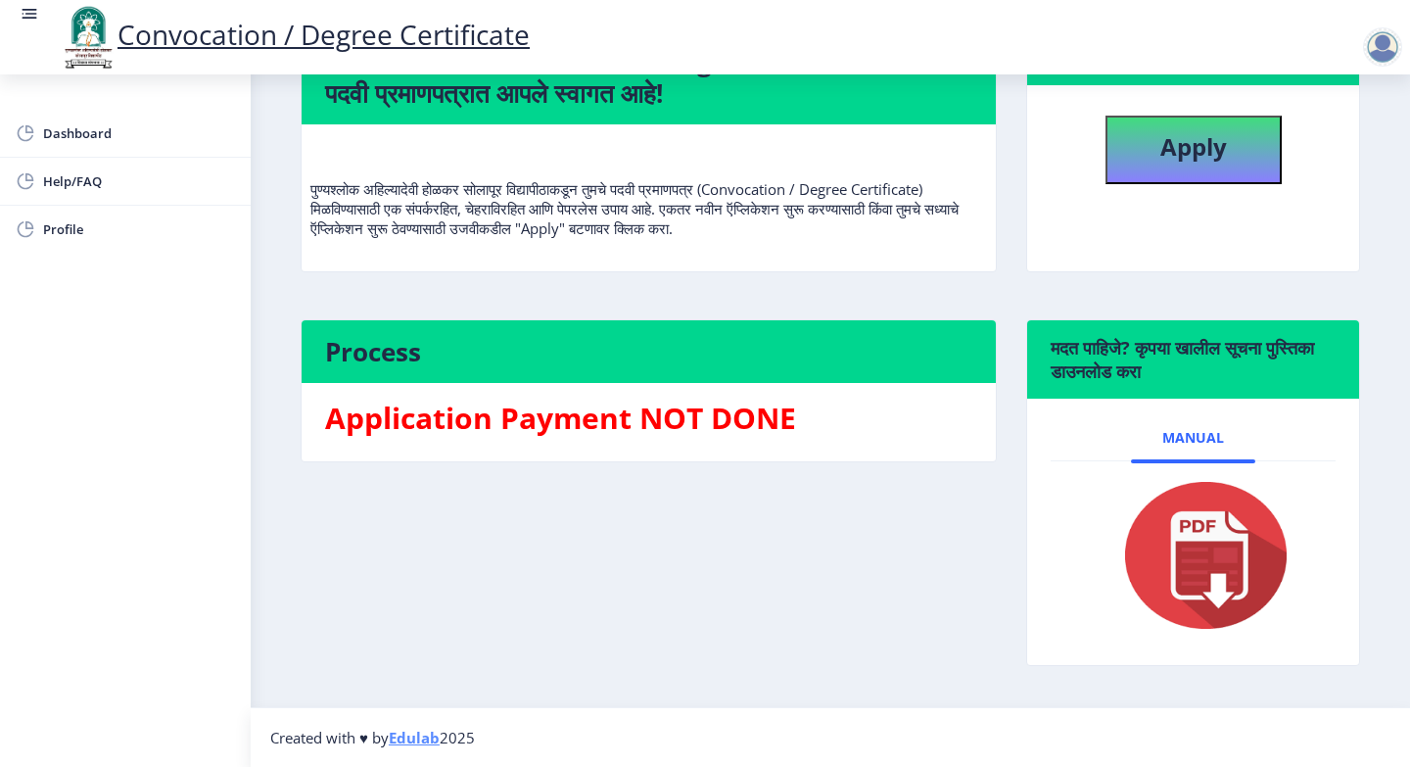
click at [1370, 43] on div at bounding box center [1382, 46] width 39 height 39
click at [1321, 161] on span "Log out" at bounding box center [1331, 153] width 125 height 24
